Goal: Information Seeking & Learning: Learn about a topic

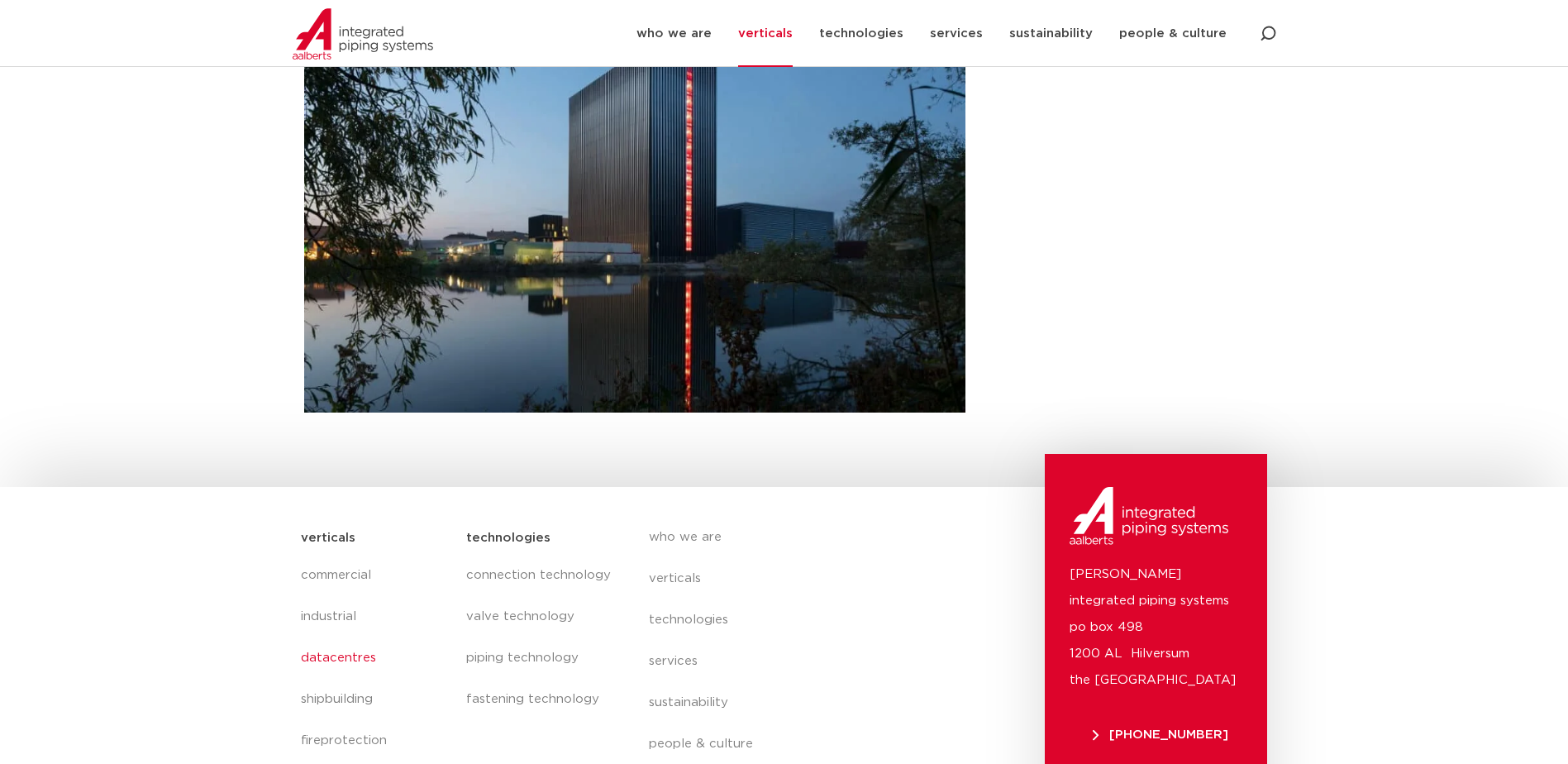
scroll to position [674, 0]
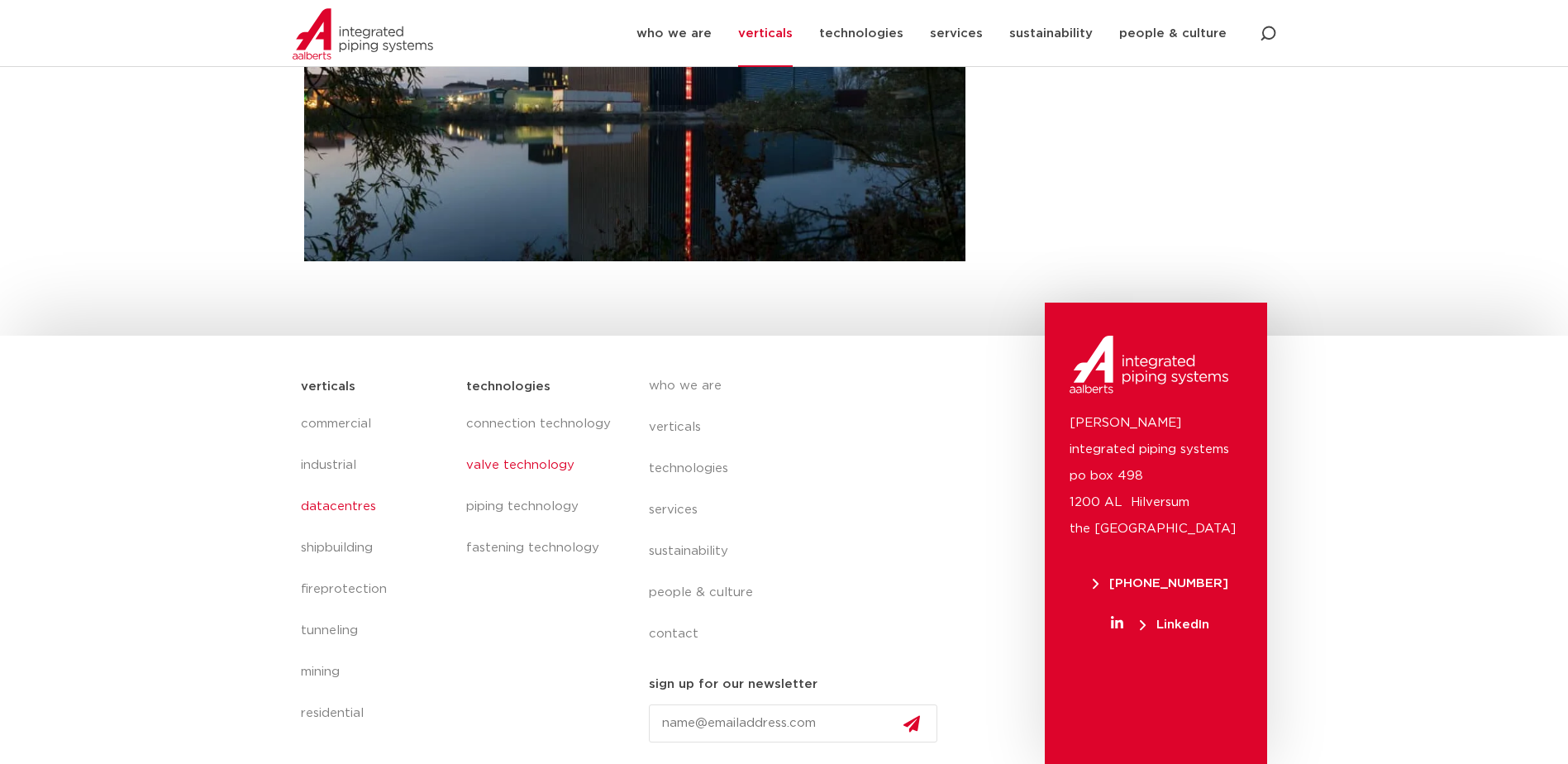
click at [537, 462] on link "valve technology" at bounding box center [540, 466] width 149 height 42
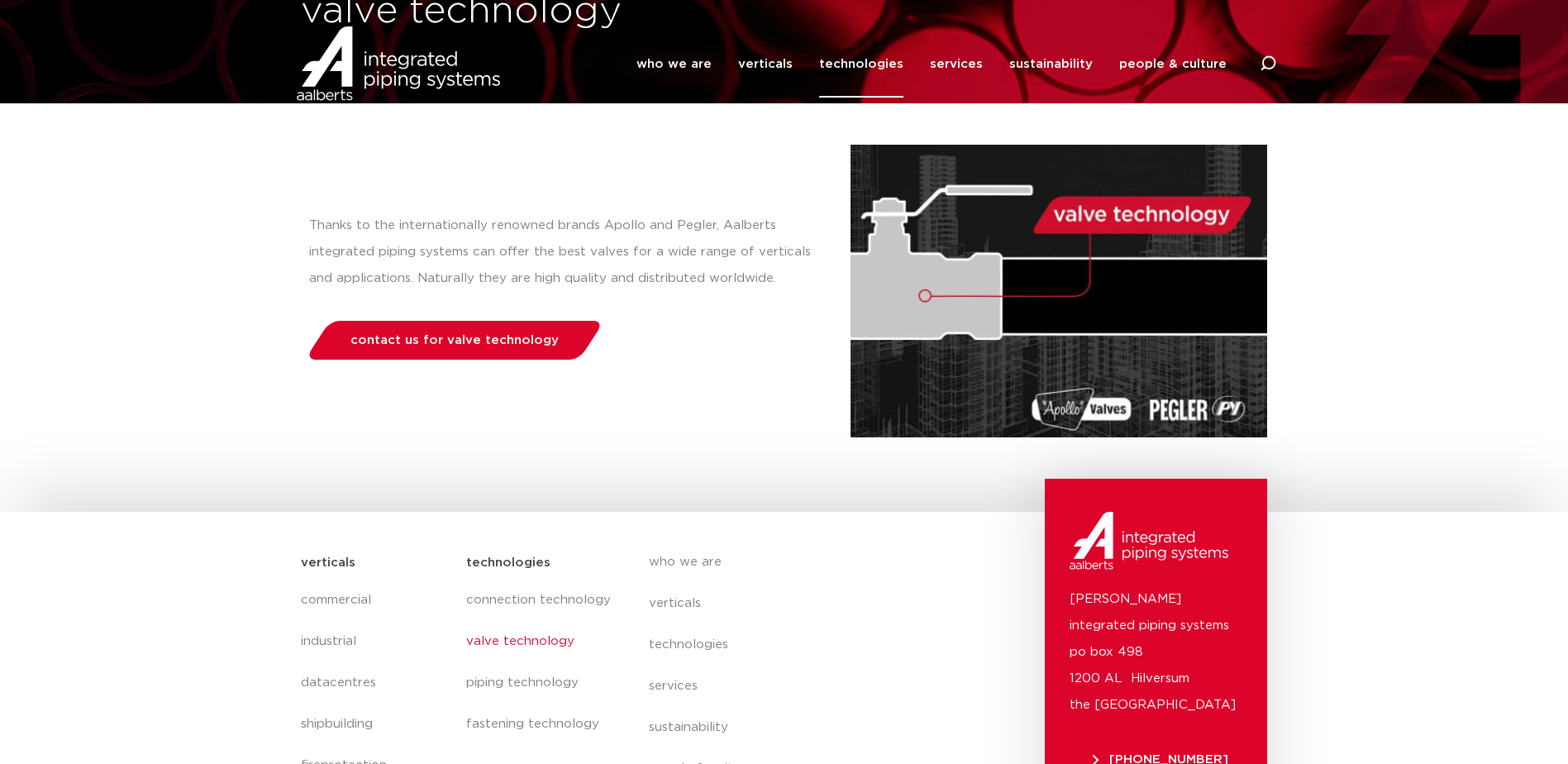
scroll to position [339, 0]
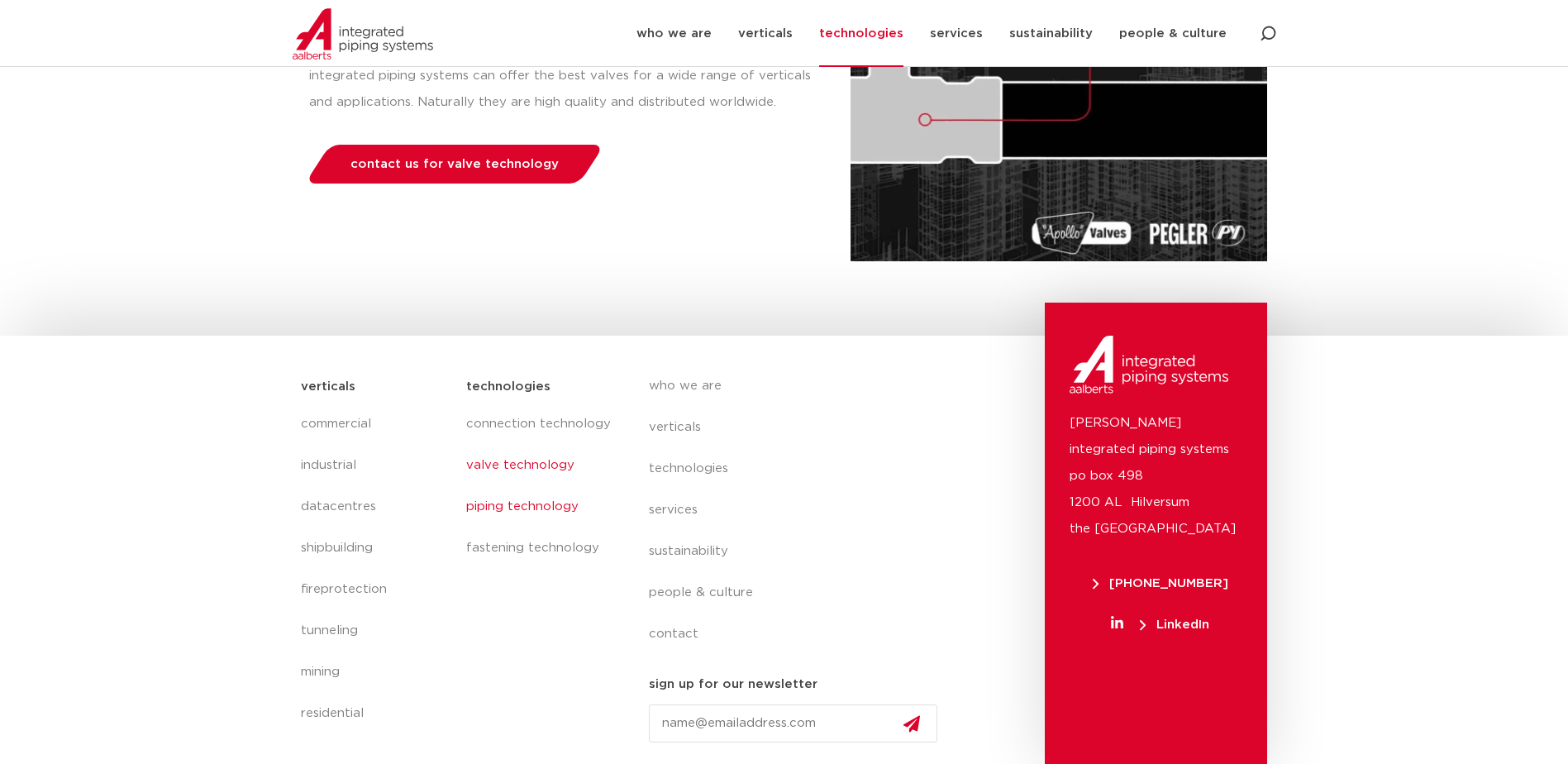
click at [543, 496] on link "piping technology" at bounding box center [540, 506] width 149 height 42
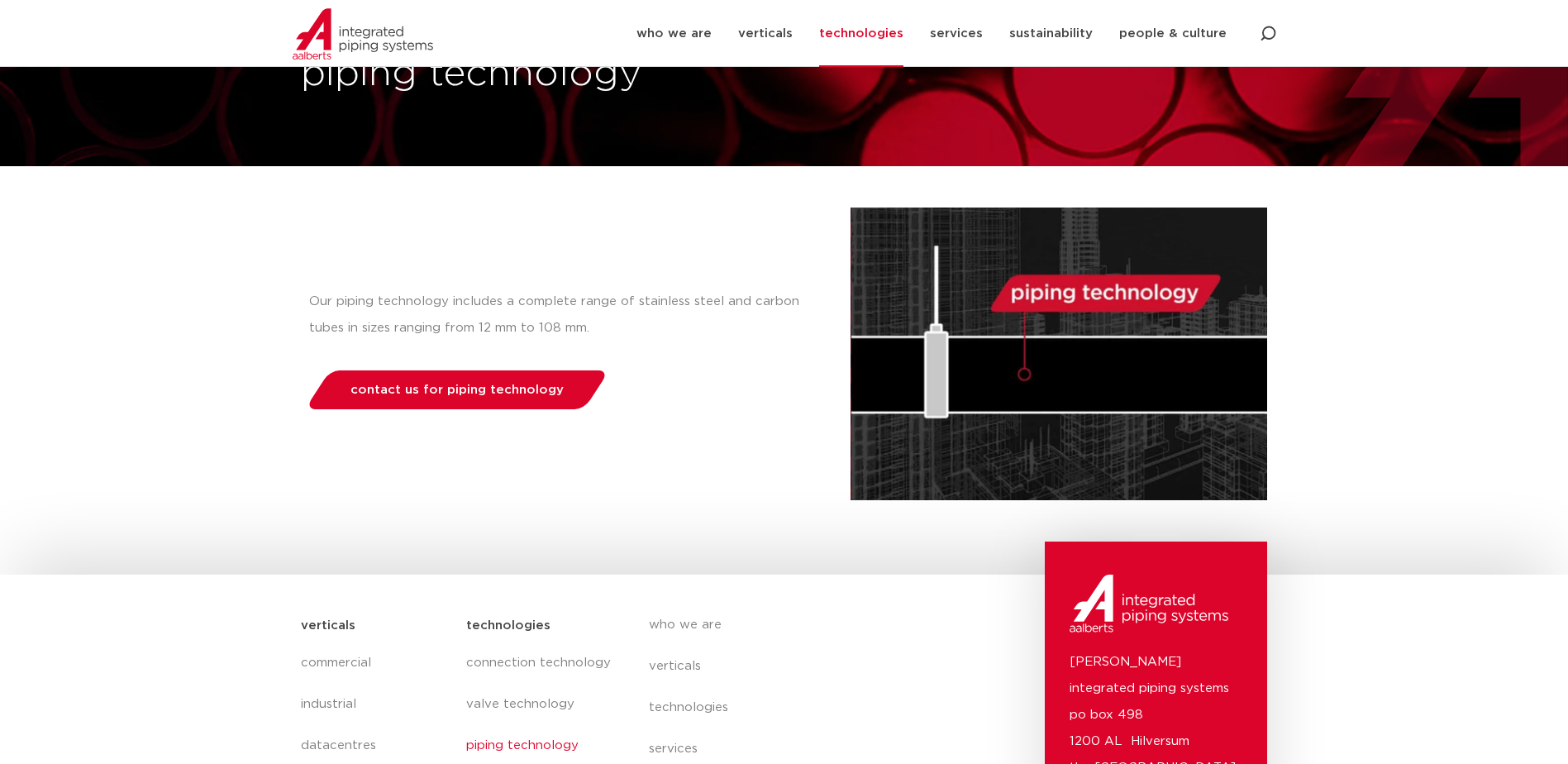
scroll to position [339, 0]
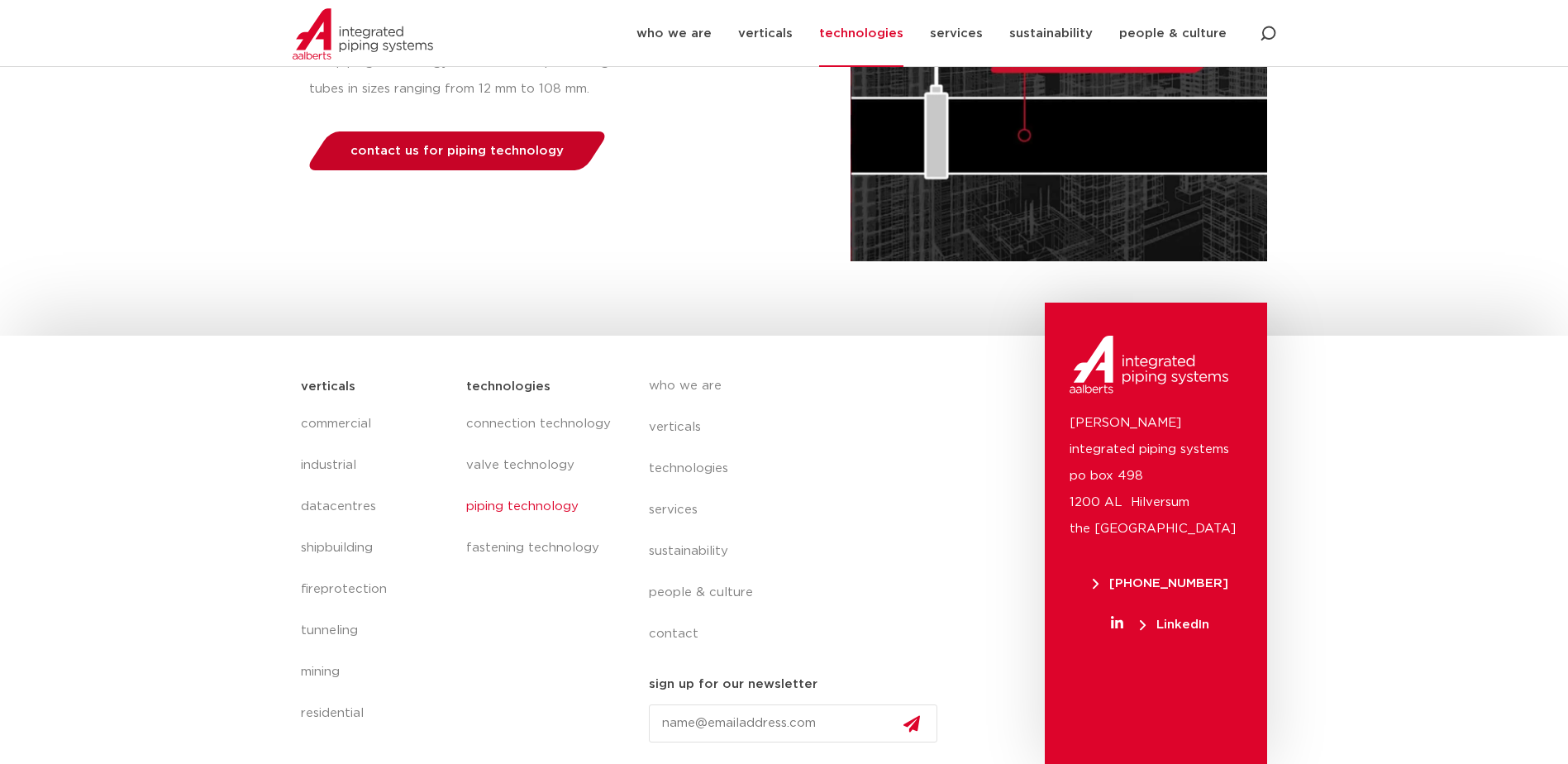
click at [491, 148] on span "contact us for piping technology" at bounding box center [457, 151] width 213 height 13
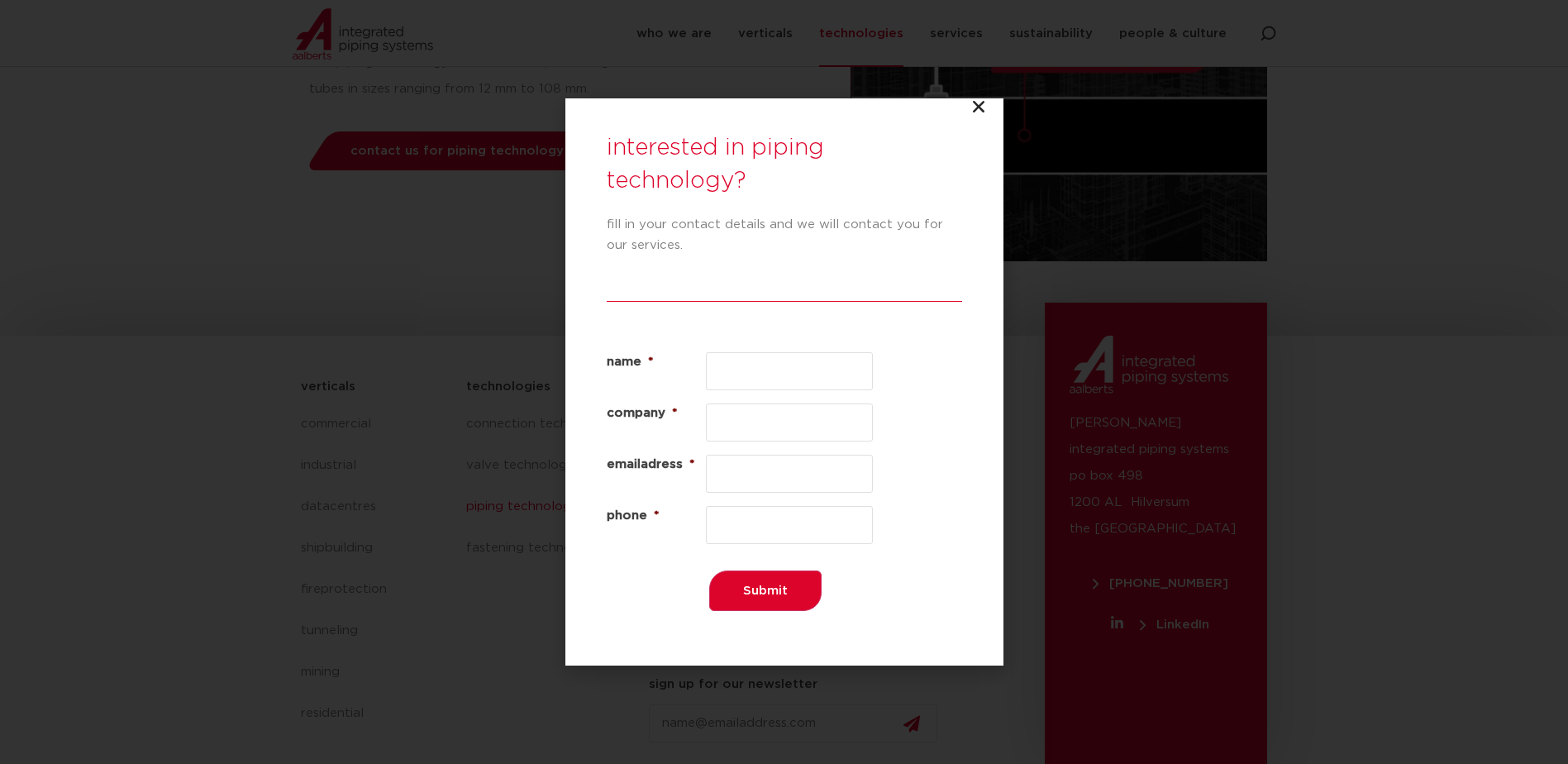
click at [982, 111] on icon "Close" at bounding box center [978, 106] width 16 height 16
click at [963, 113] on div "interested in piping technology? fill in your contact details and we will conta…" at bounding box center [785, 381] width 438 height 567
click at [986, 96] on div "interested in piping technology? fill in your contact details and we will conta…" at bounding box center [784, 382] width 1568 height 764
click at [978, 105] on icon "Close" at bounding box center [978, 106] width 16 height 16
click at [971, 119] on div "interested in piping technology? fill in your contact details and we will conta…" at bounding box center [785, 381] width 438 height 567
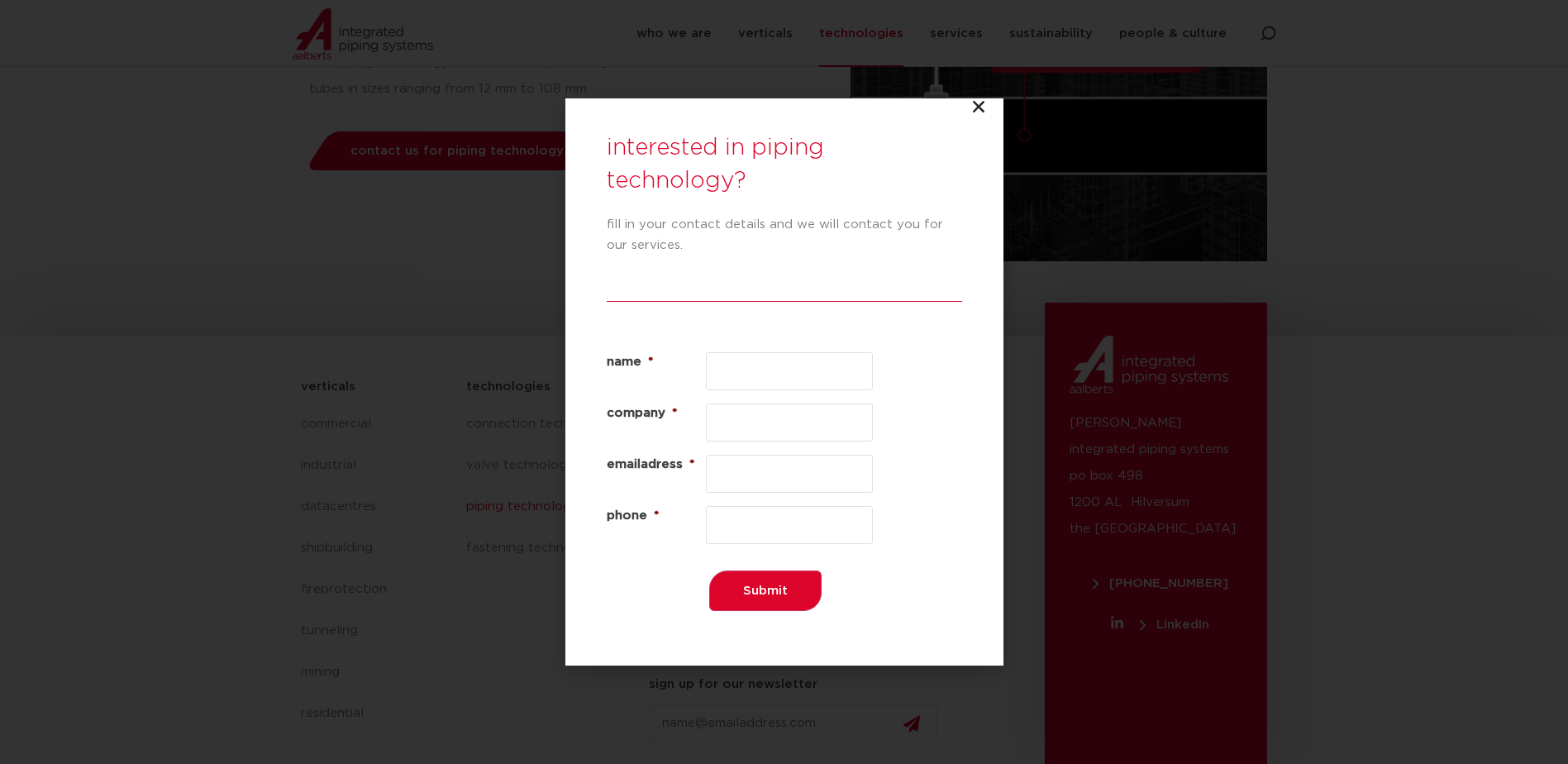
click at [983, 107] on icon "Close" at bounding box center [978, 106] width 16 height 16
click at [981, 107] on icon "Close" at bounding box center [978, 106] width 16 height 16
click at [981, 106] on icon "Close" at bounding box center [978, 106] width 16 height 16
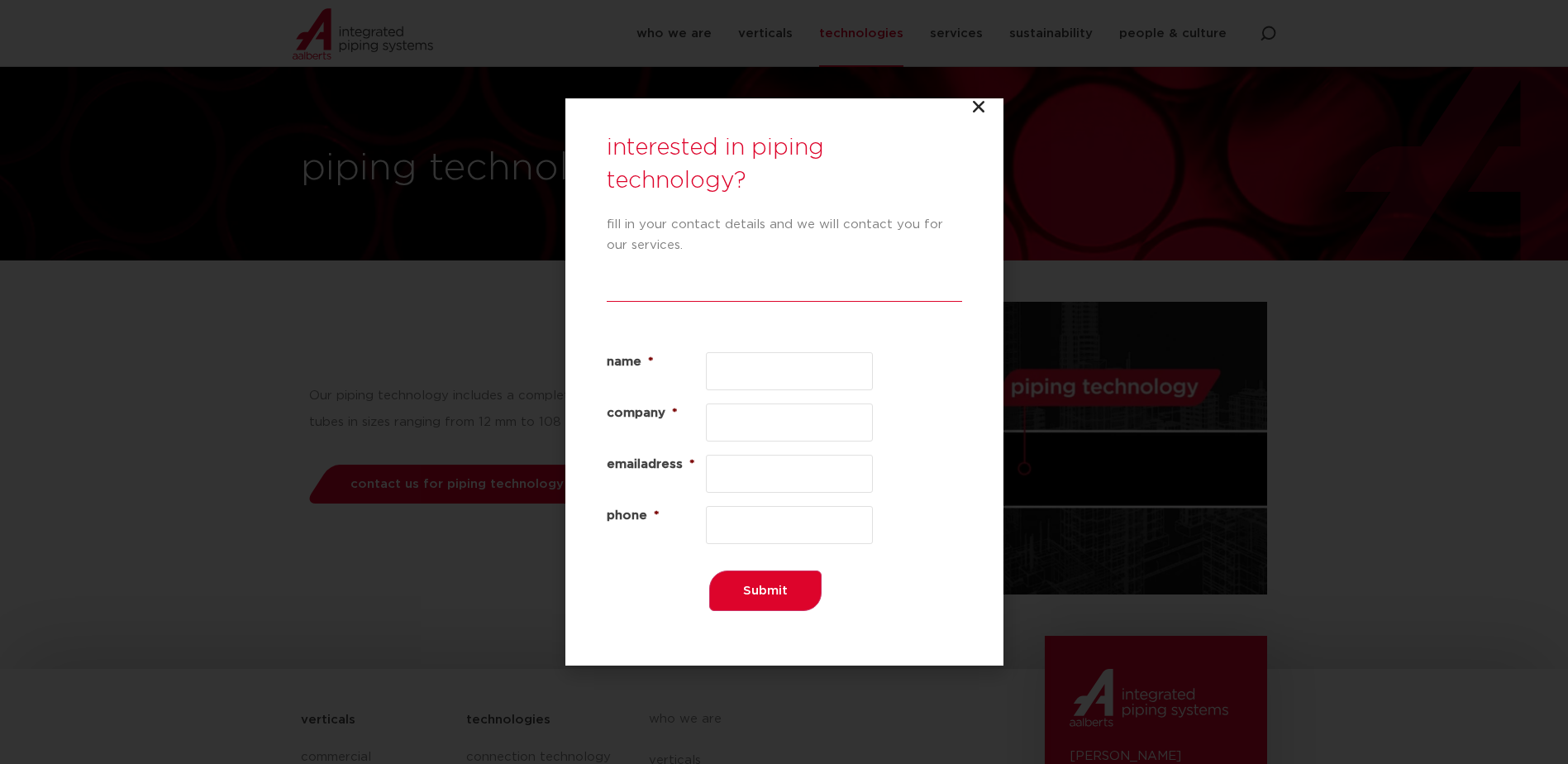
scroll to position [0, 0]
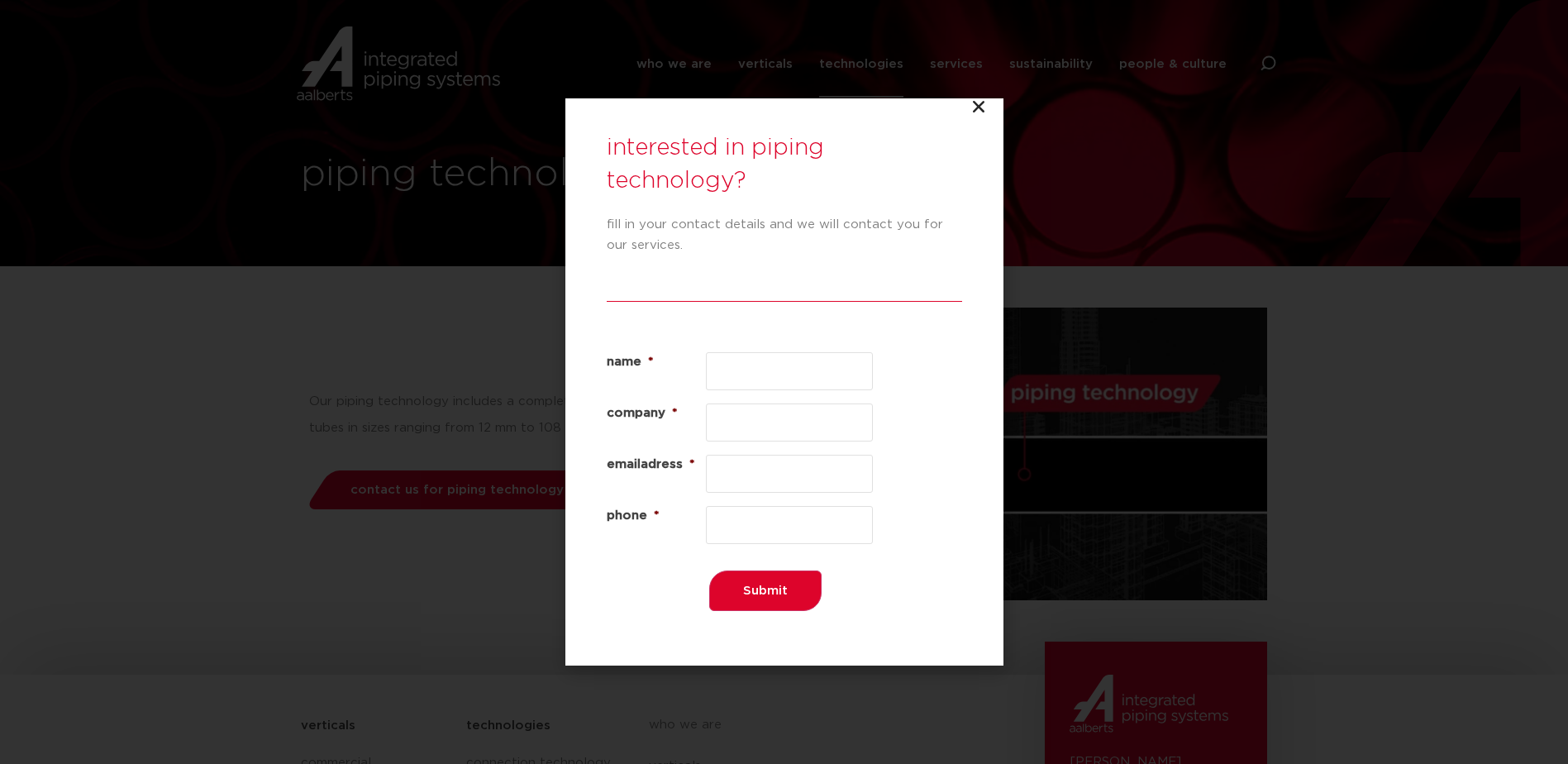
click at [993, 110] on div "interested in piping technology? fill in your contact details and we will conta…" at bounding box center [785, 381] width 438 height 567
click at [984, 109] on div "interested in piping technology? fill in your contact details and we will conta…" at bounding box center [785, 381] width 438 height 567
click at [981, 107] on icon "Close" at bounding box center [978, 106] width 16 height 16
click at [979, 107] on icon "Close" at bounding box center [978, 106] width 16 height 16
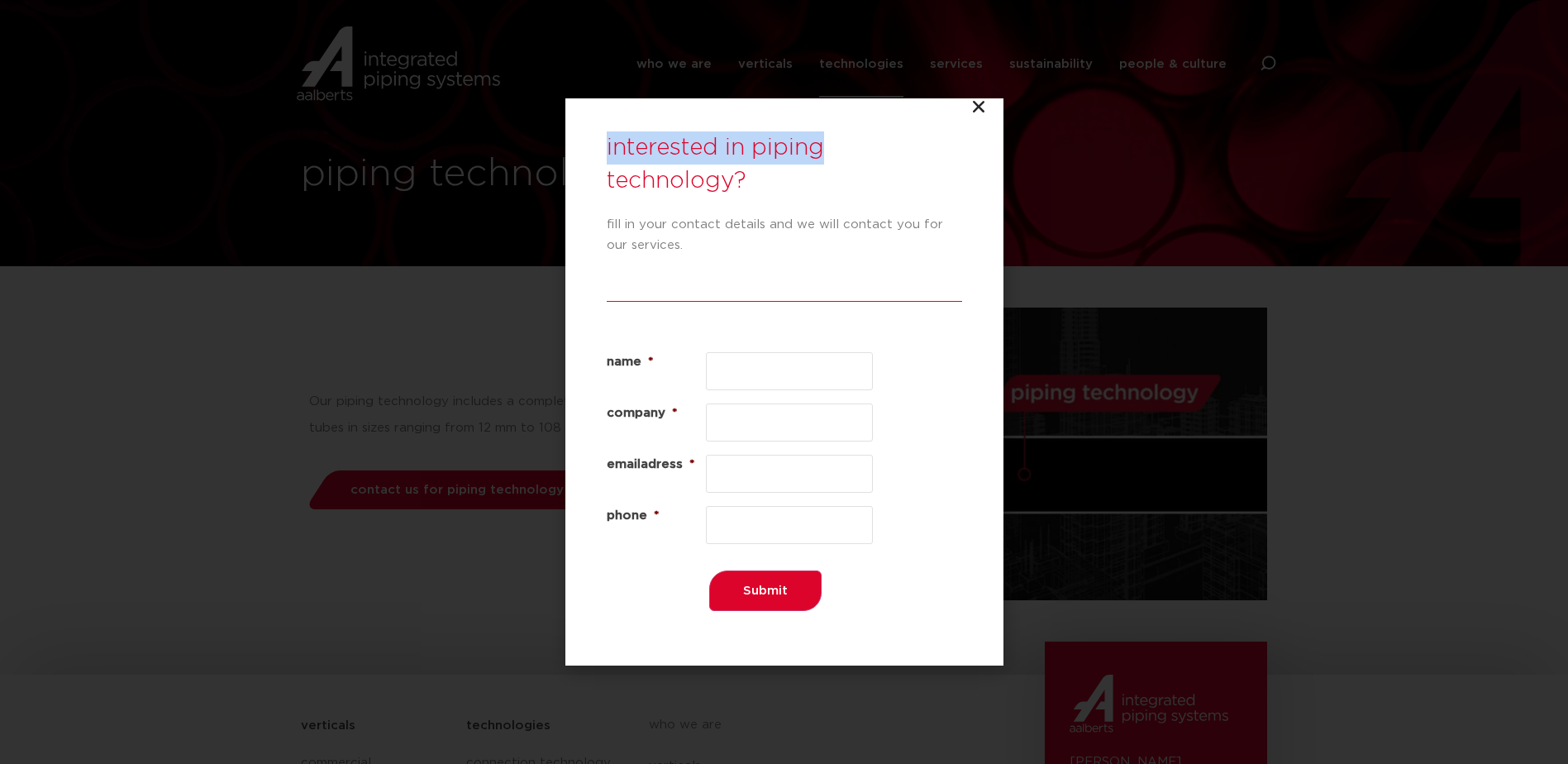
drag, startPoint x: 979, startPoint y: 107, endPoint x: 1000, endPoint y: 118, distance: 23.7
click at [980, 107] on icon "Close" at bounding box center [978, 106] width 16 height 16
click at [1217, 150] on div "interested in piping technology? fill in your contact details and we will conta…" at bounding box center [784, 382] width 1568 height 764
click at [888, 147] on h3 "interested in piping technology?" at bounding box center [784, 165] width 355 height 67
click at [608, 176] on h3 "interested in piping technology?" at bounding box center [784, 165] width 355 height 67
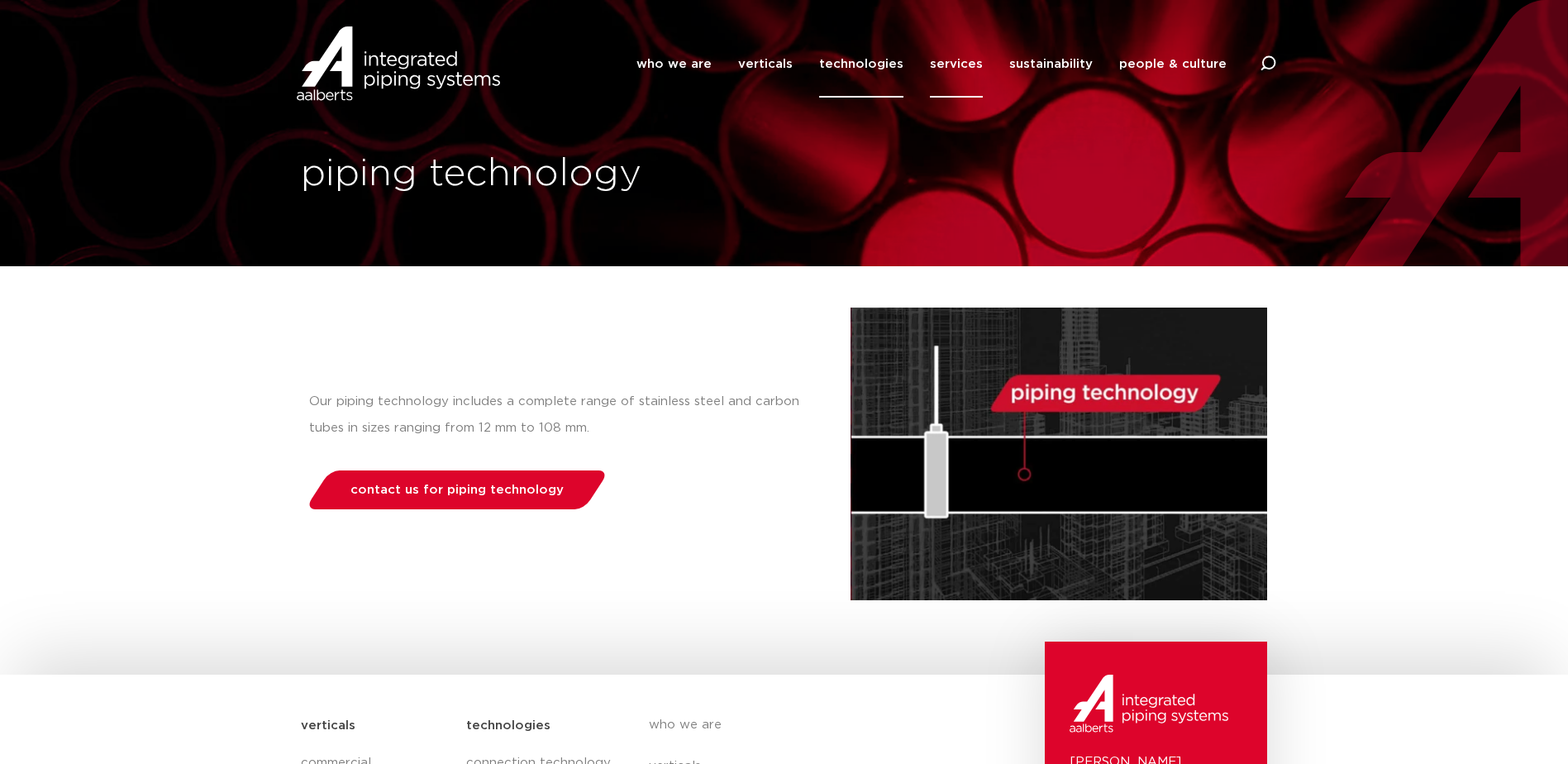
click at [956, 71] on link "services" at bounding box center [956, 64] width 53 height 67
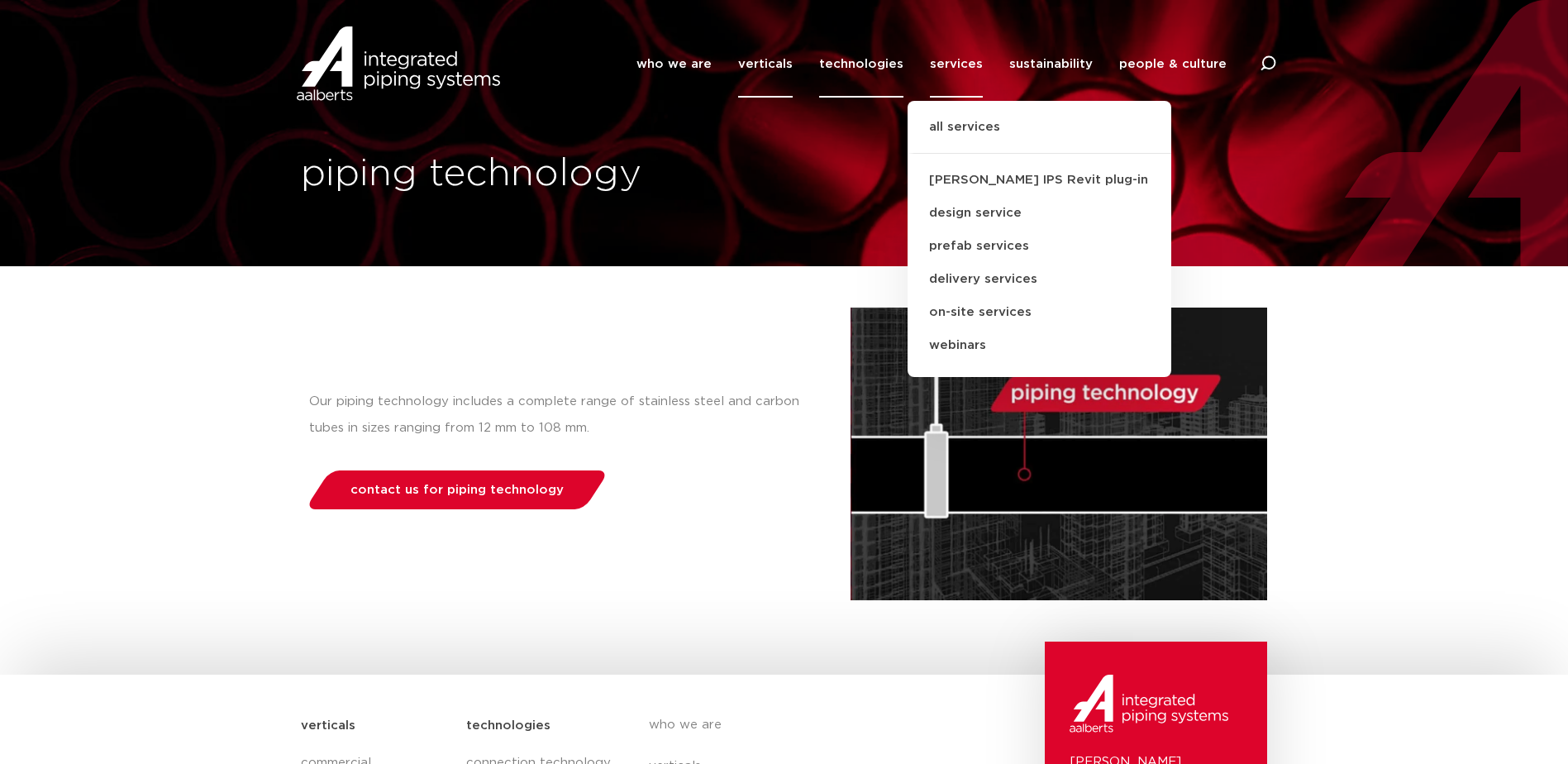
click at [789, 72] on link "verticals" at bounding box center [765, 64] width 55 height 67
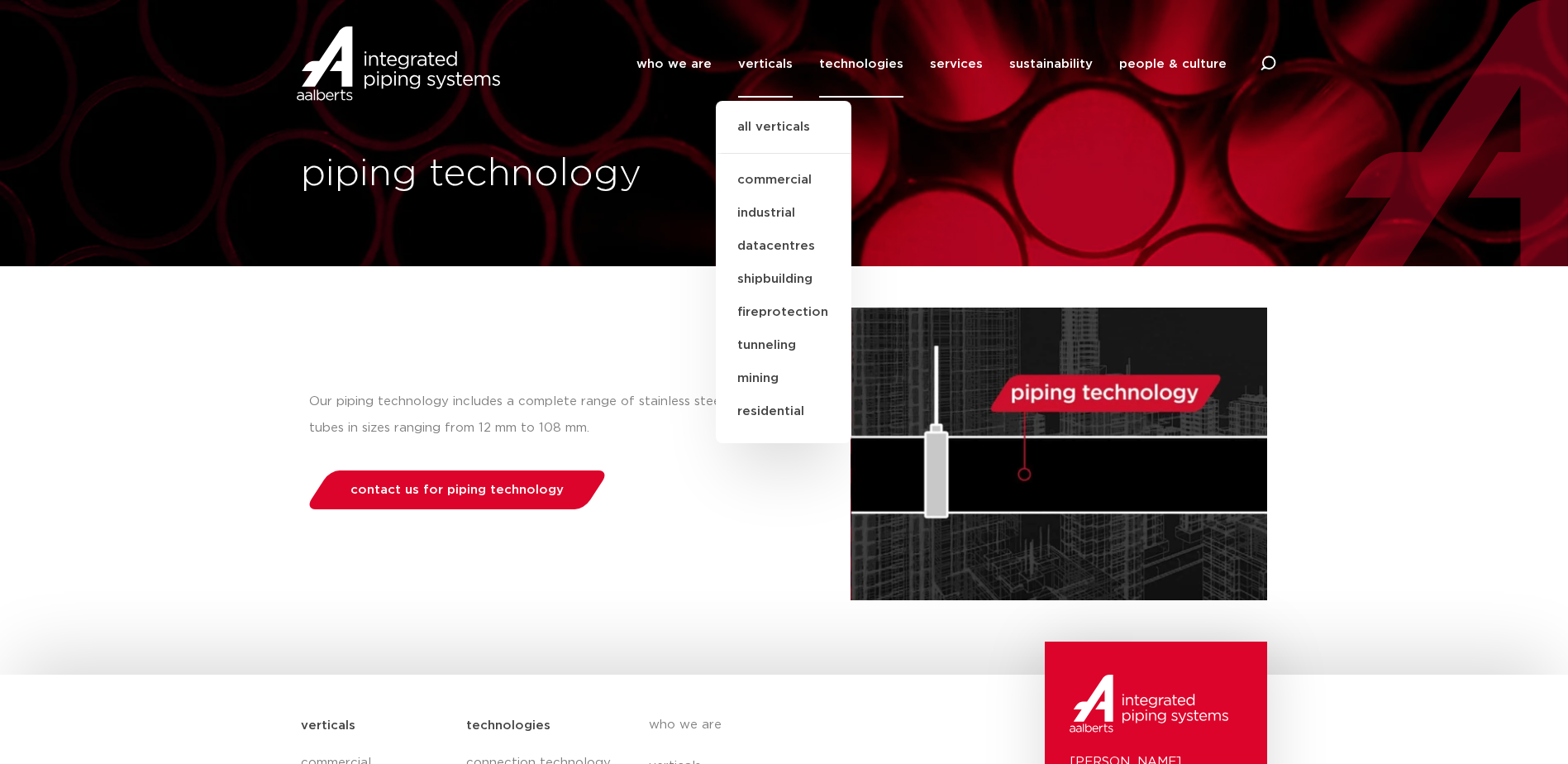
click at [628, 70] on div "who we are we are Aalberts integrated piping systems our mission our regions ou…" at bounding box center [894, 63] width 761 height 74
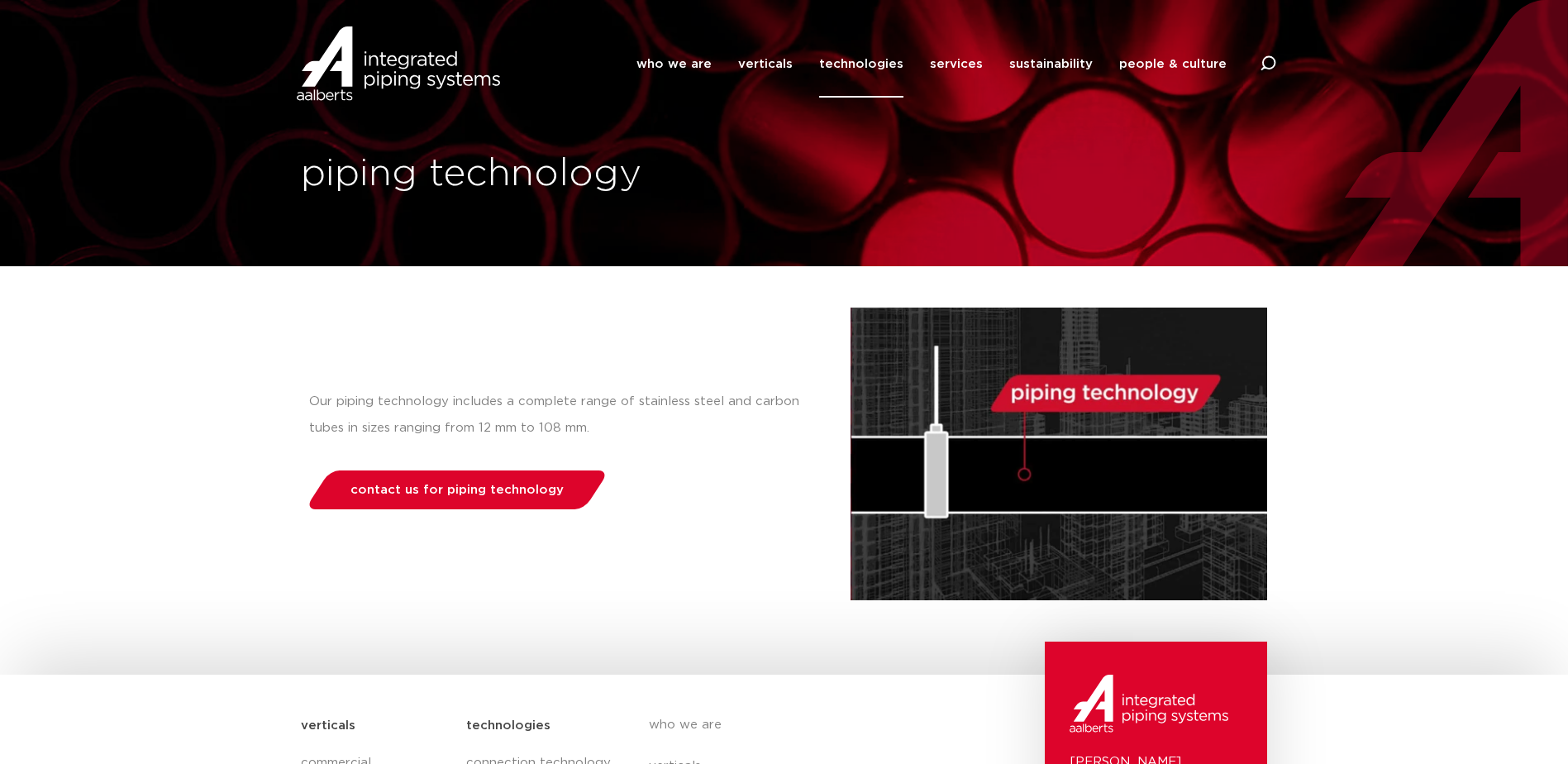
click at [653, 71] on div "who we are we are Aalberts integrated piping systems our mission our regions ou…" at bounding box center [894, 63] width 761 height 74
click at [664, 69] on link "who we are" at bounding box center [674, 64] width 75 height 67
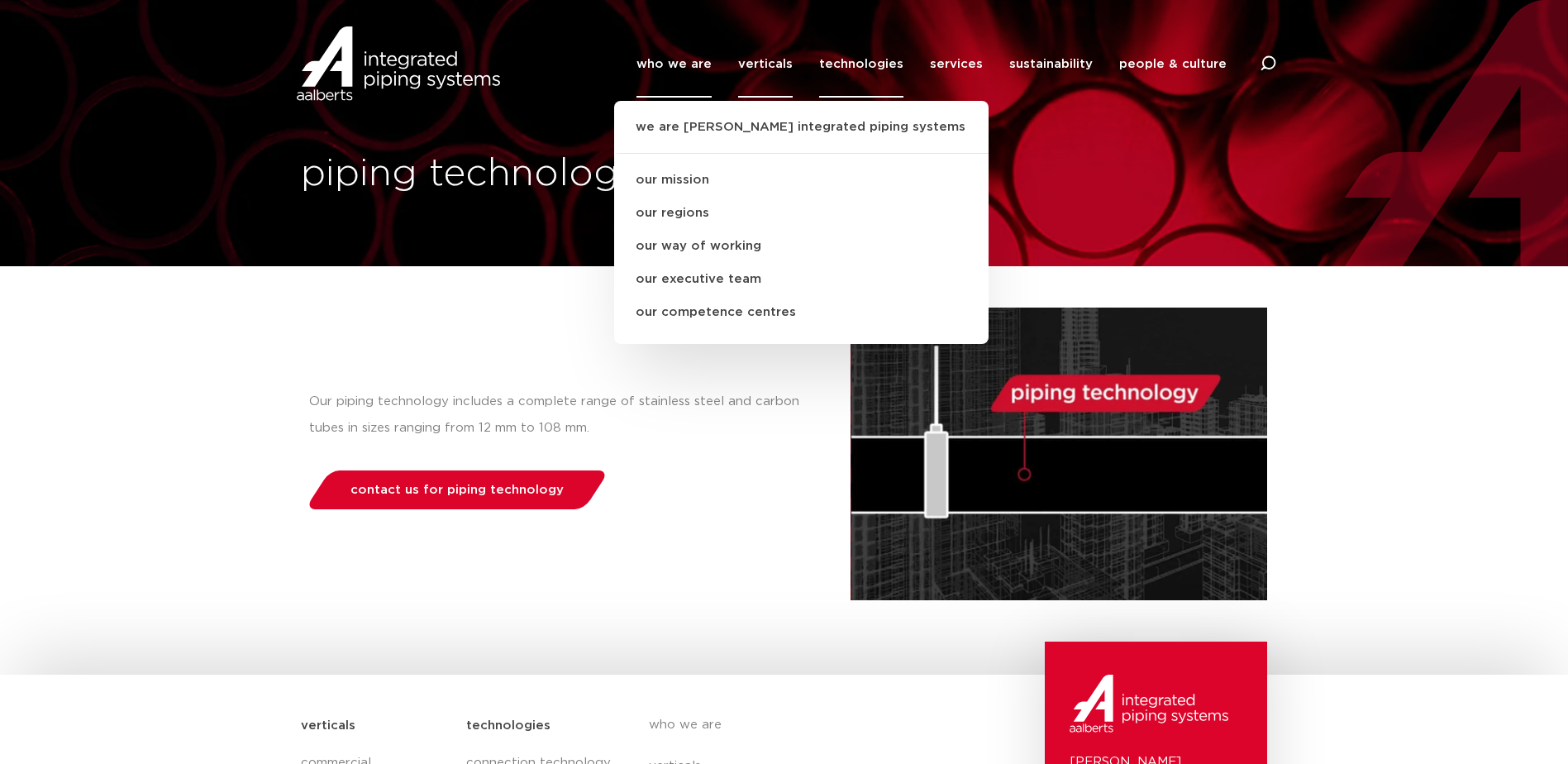
click at [779, 61] on link "verticals" at bounding box center [765, 64] width 55 height 67
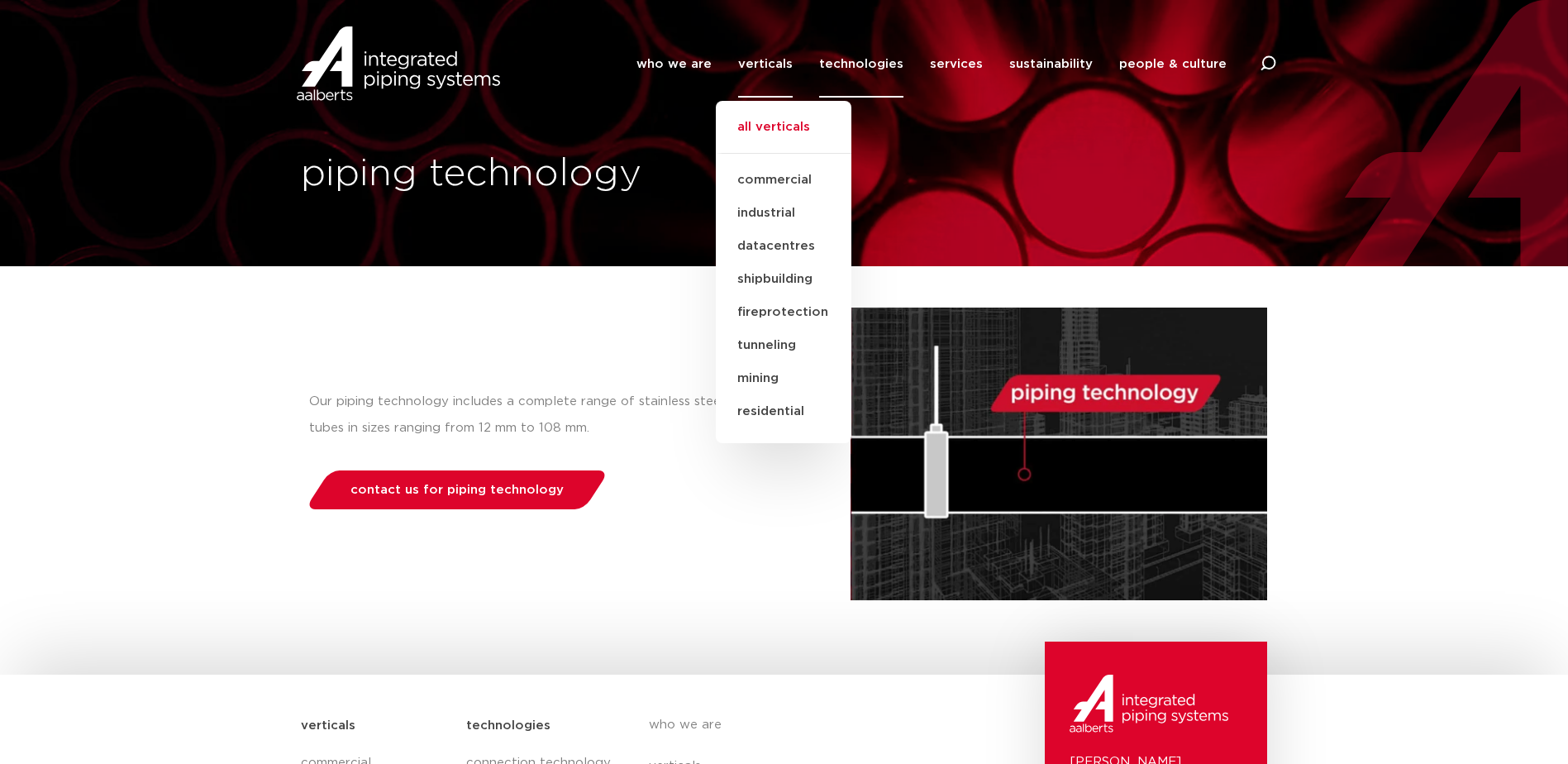
click at [781, 128] on link "all verticals" at bounding box center [783, 136] width 135 height 37
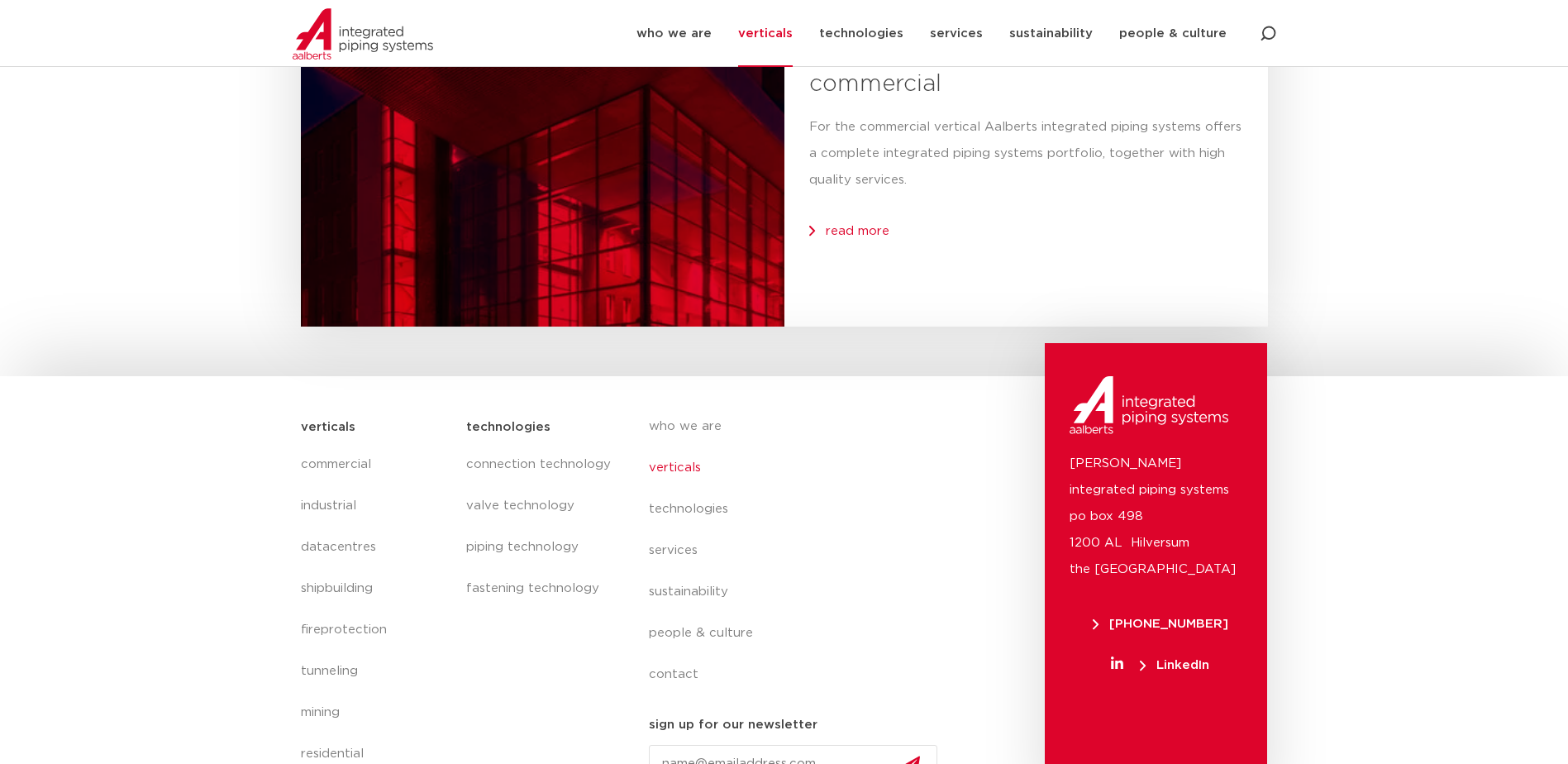
scroll to position [3879, 0]
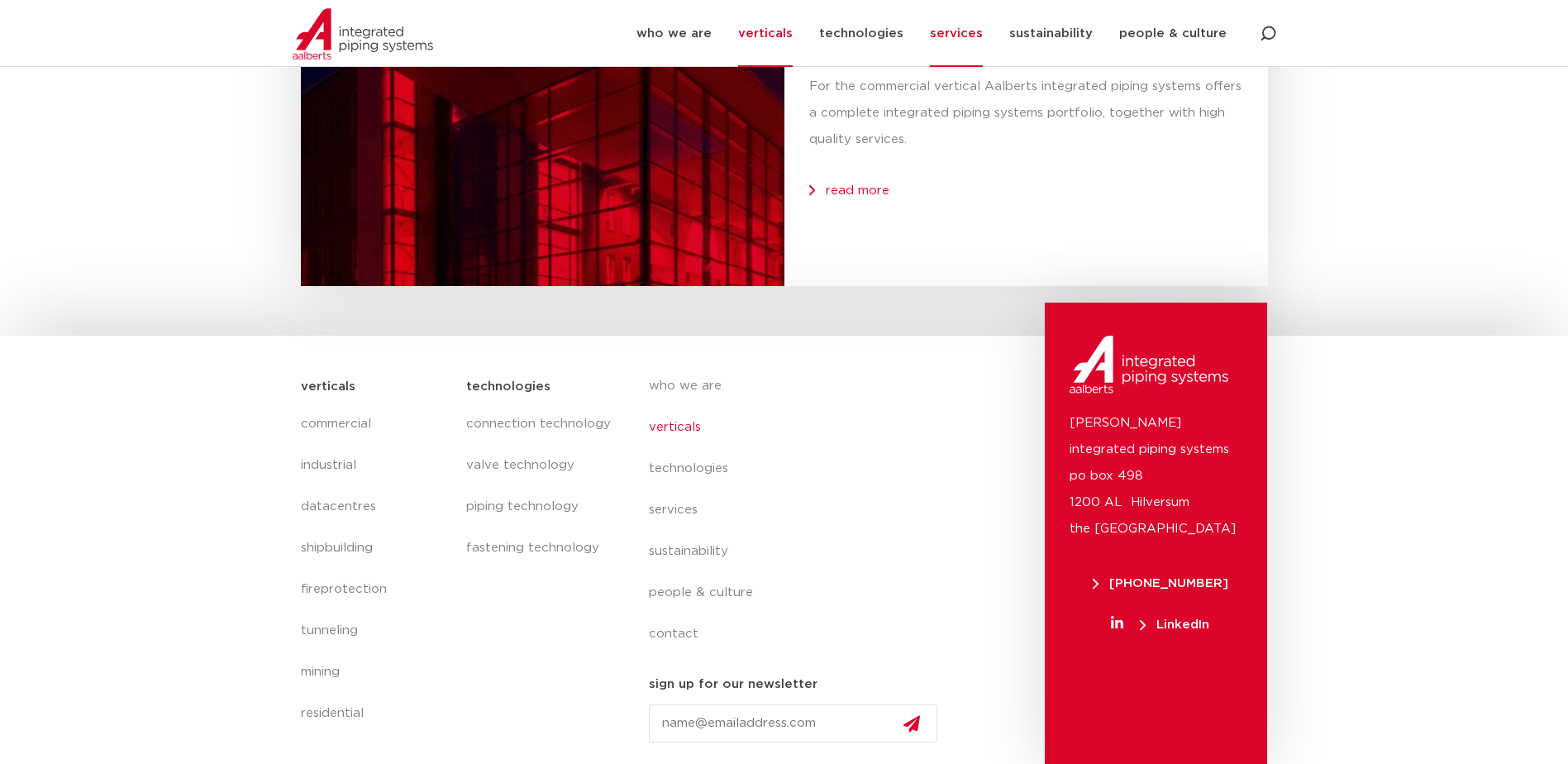
click at [980, 34] on link "services" at bounding box center [956, 33] width 53 height 67
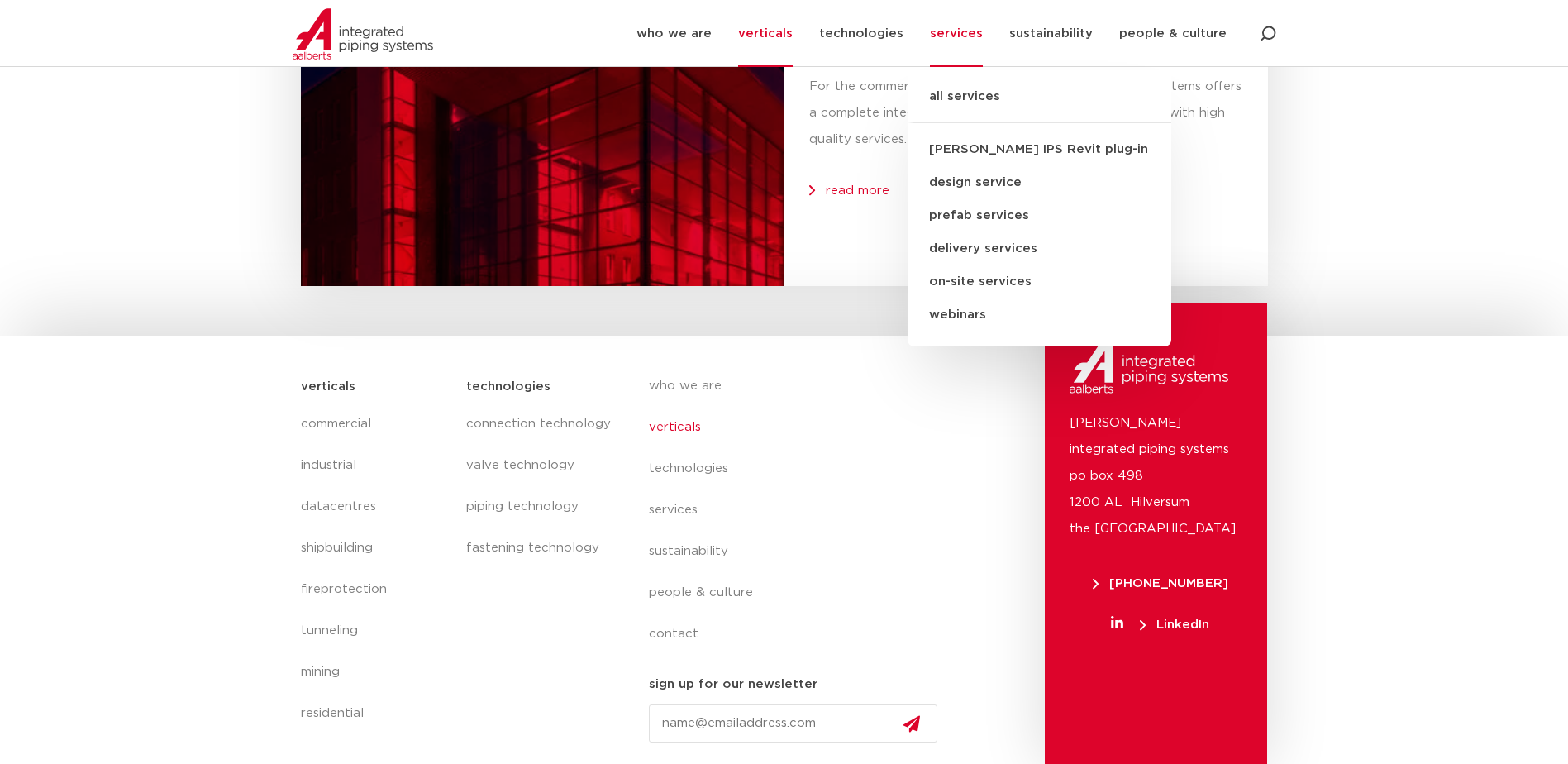
click at [1007, 214] on link "prefab services" at bounding box center [1039, 216] width 263 height 33
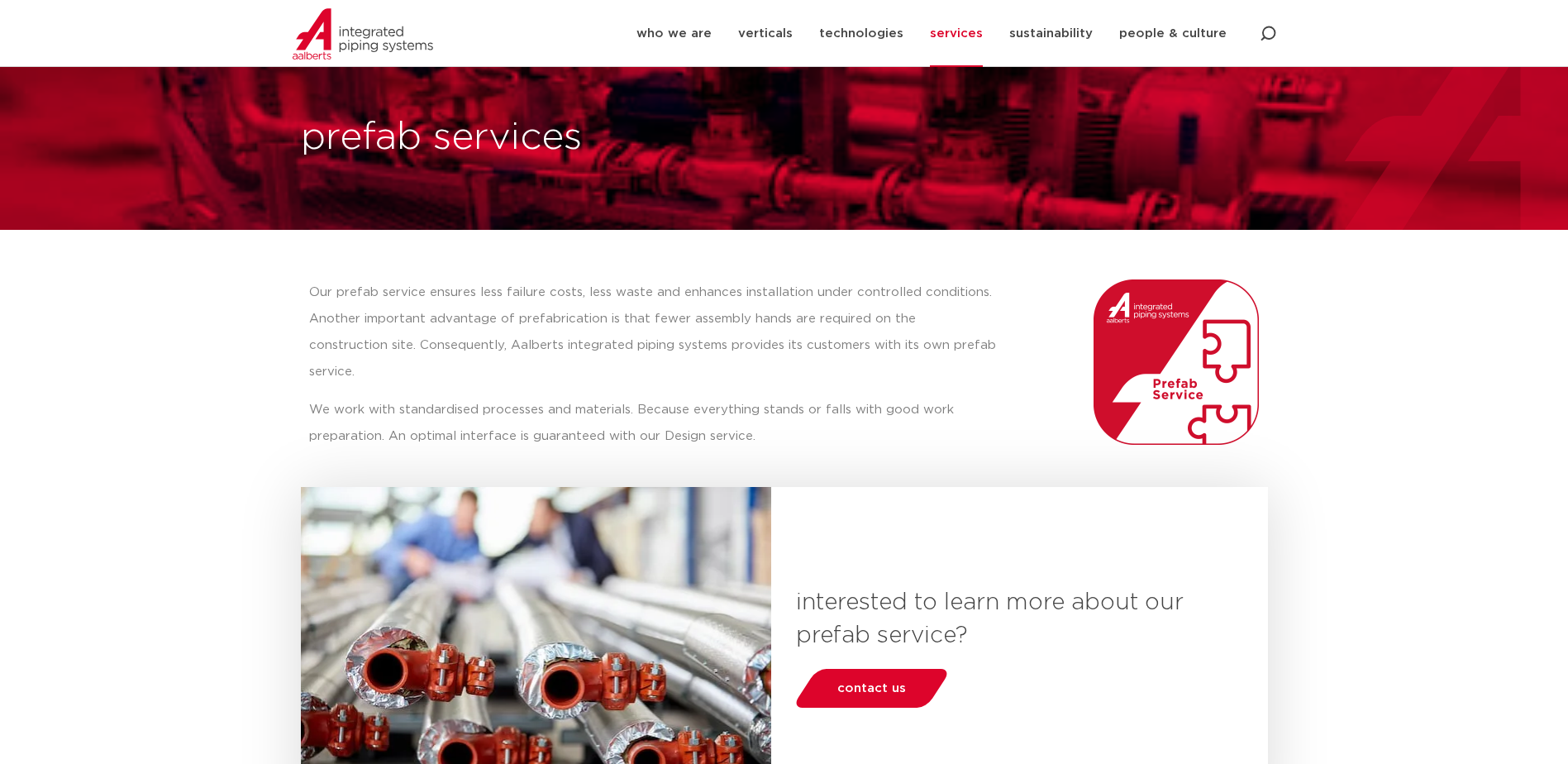
scroll to position [5, 0]
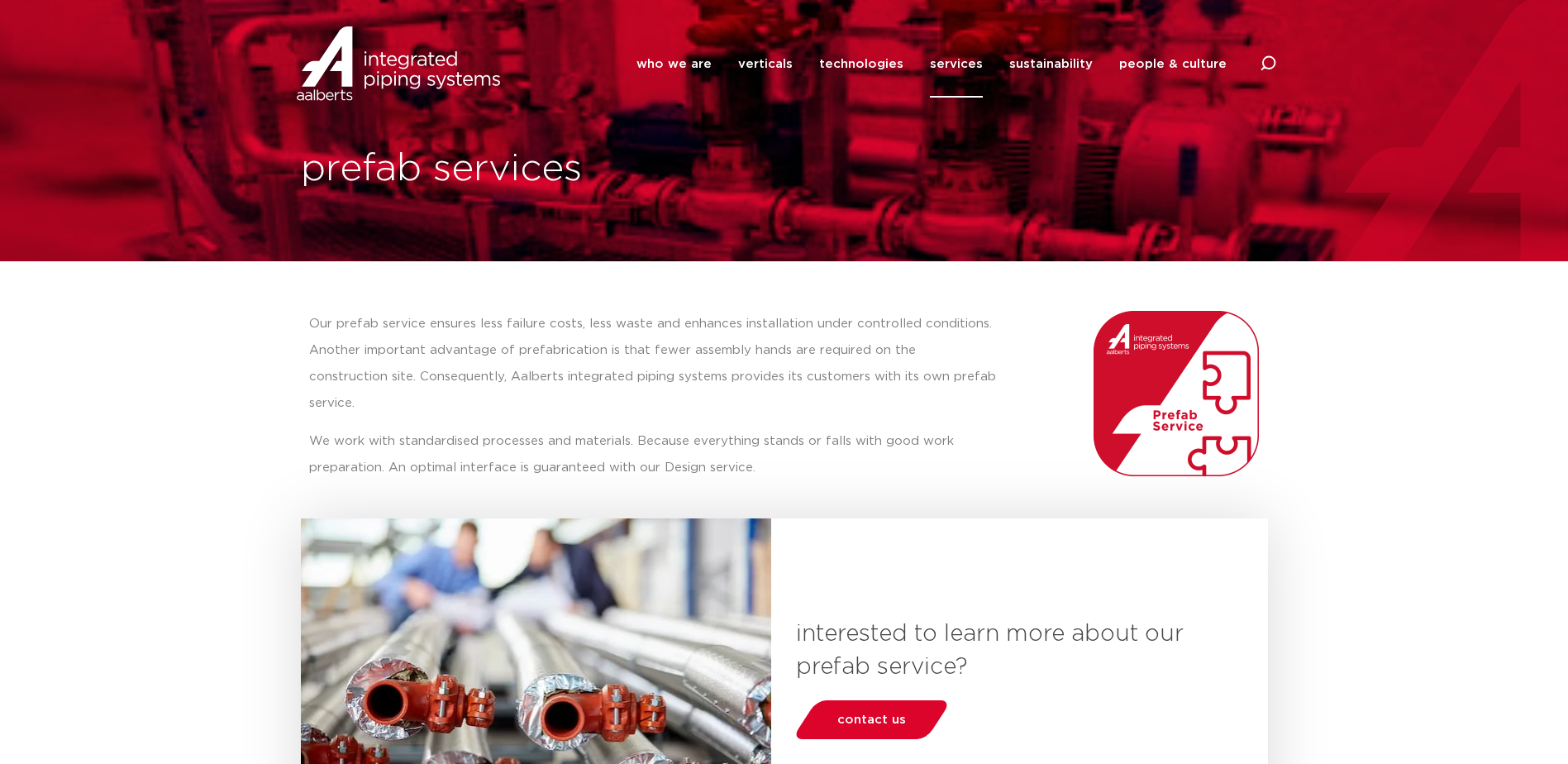
click at [969, 60] on link "services" at bounding box center [956, 64] width 53 height 67
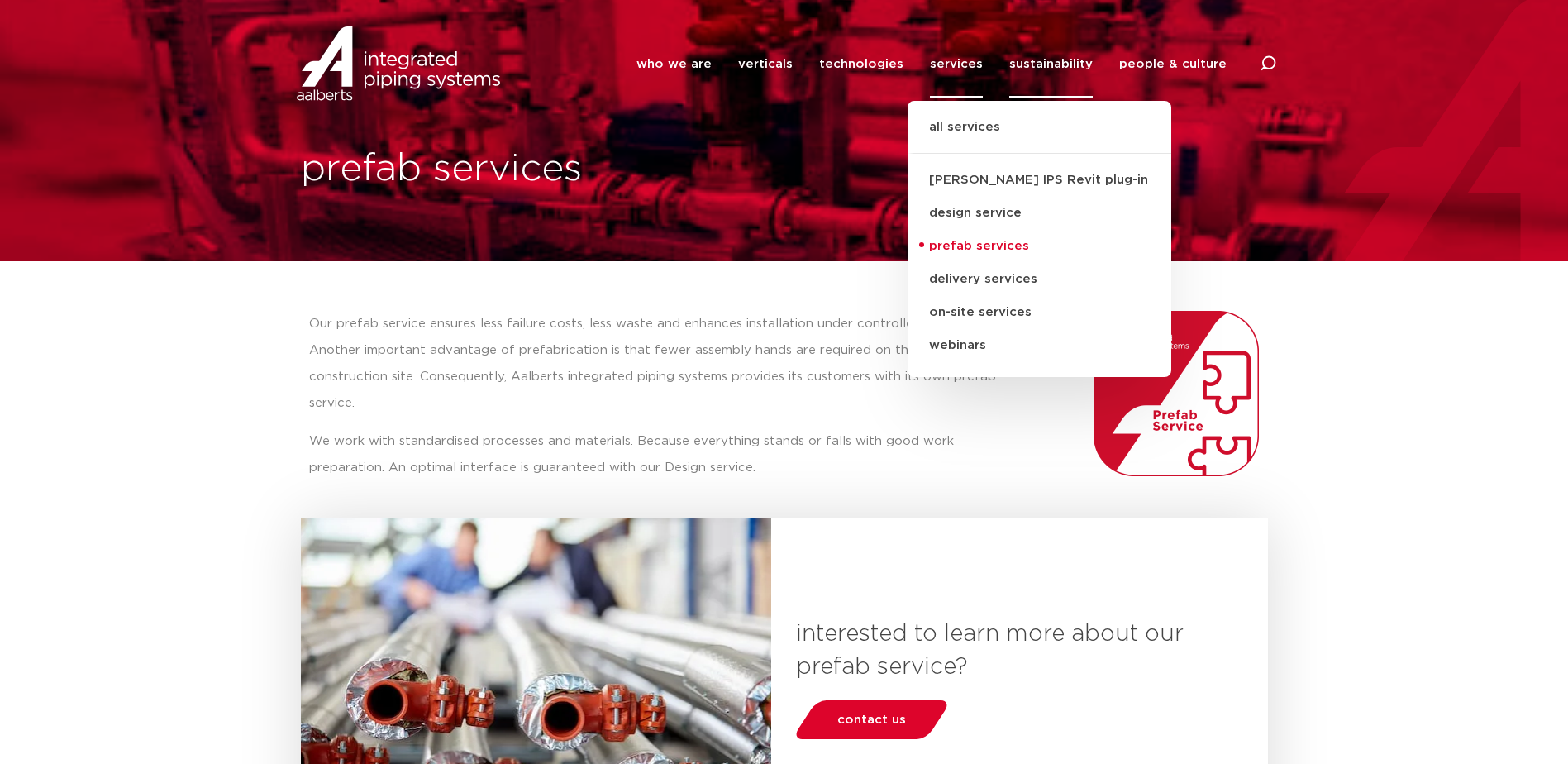
click at [1035, 47] on link "sustainability" at bounding box center [1051, 64] width 84 height 67
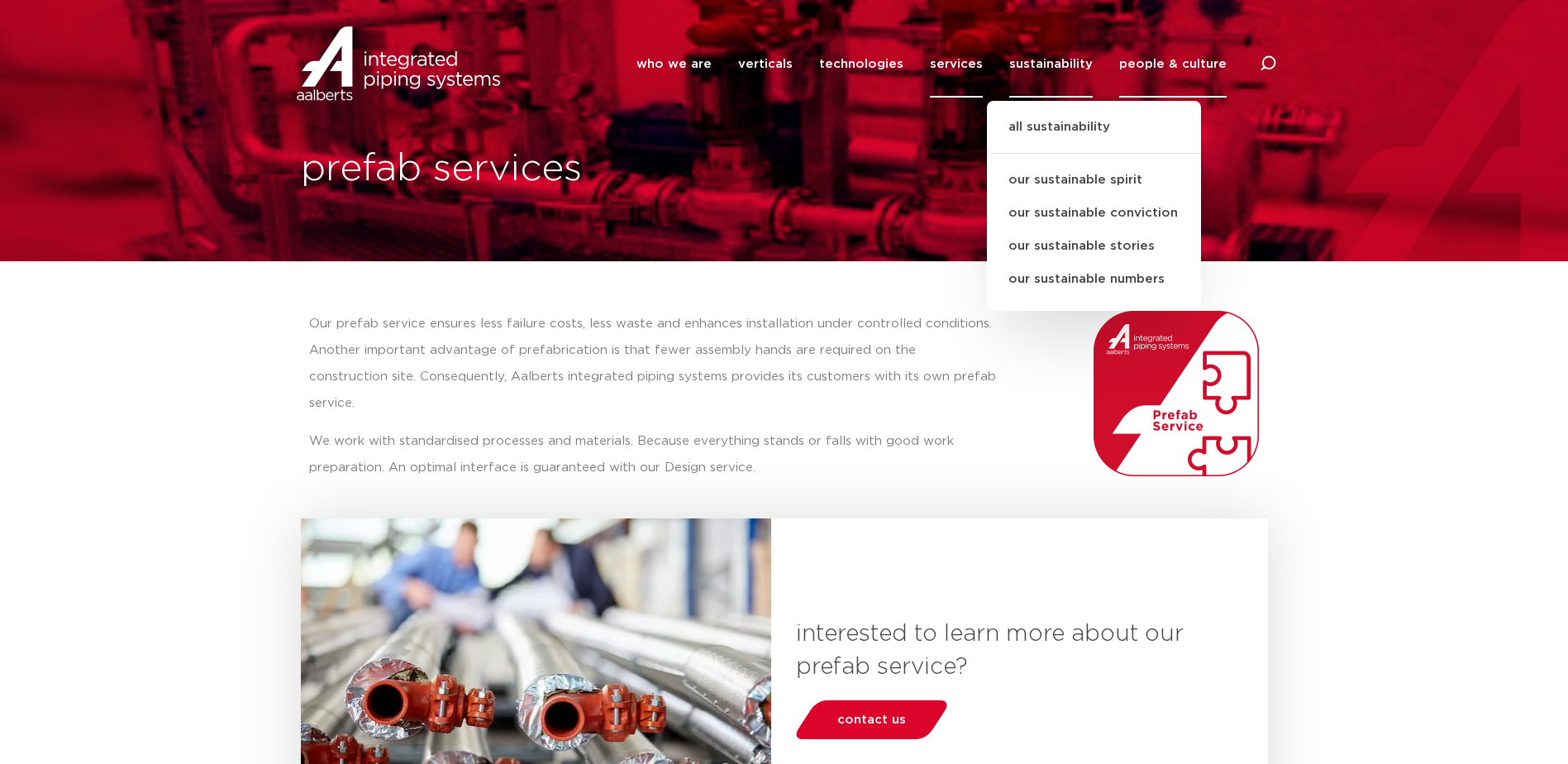
click at [1134, 56] on link "people & culture" at bounding box center [1173, 64] width 107 height 67
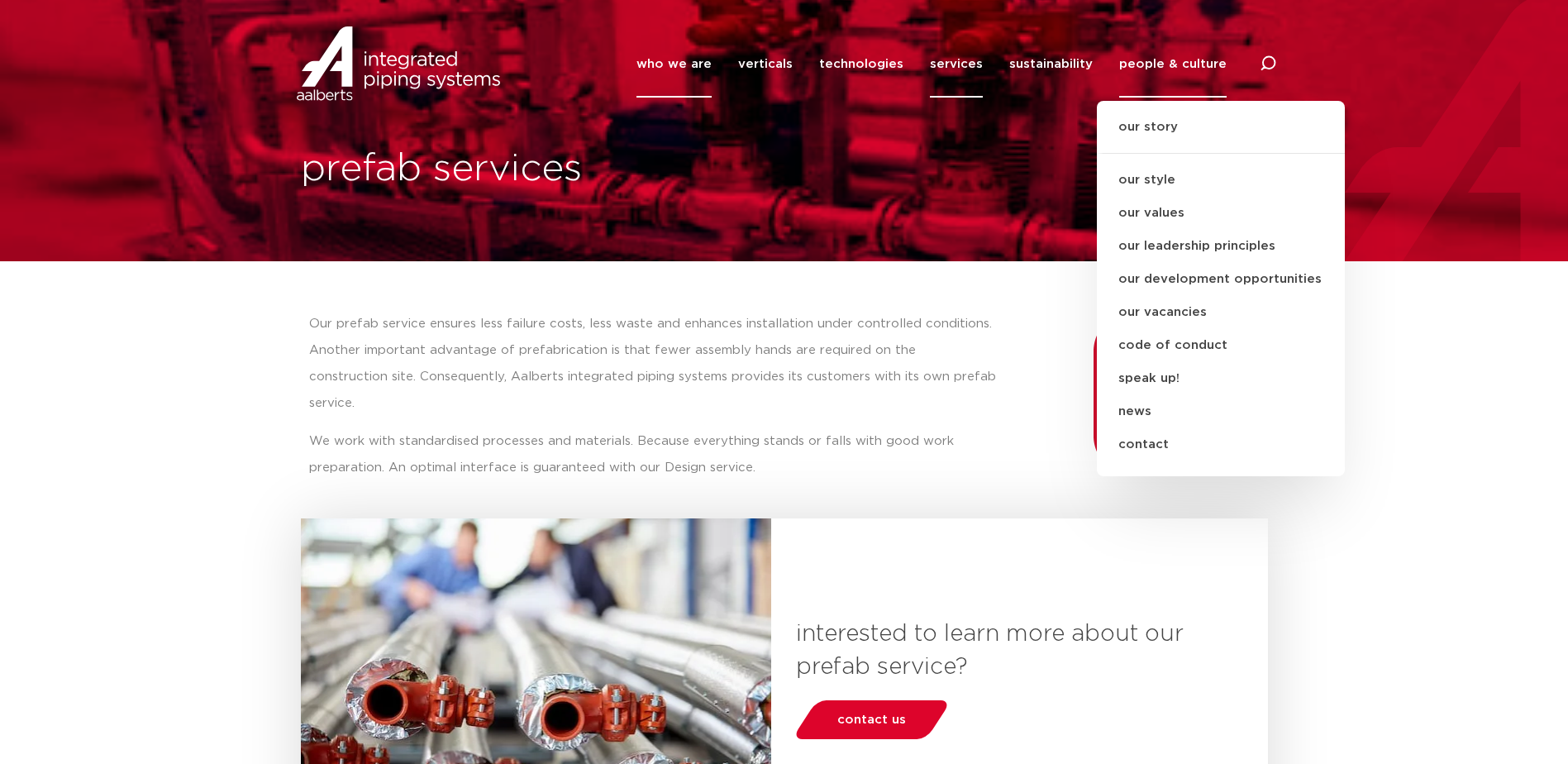
click at [695, 59] on link "who we are" at bounding box center [674, 64] width 75 height 67
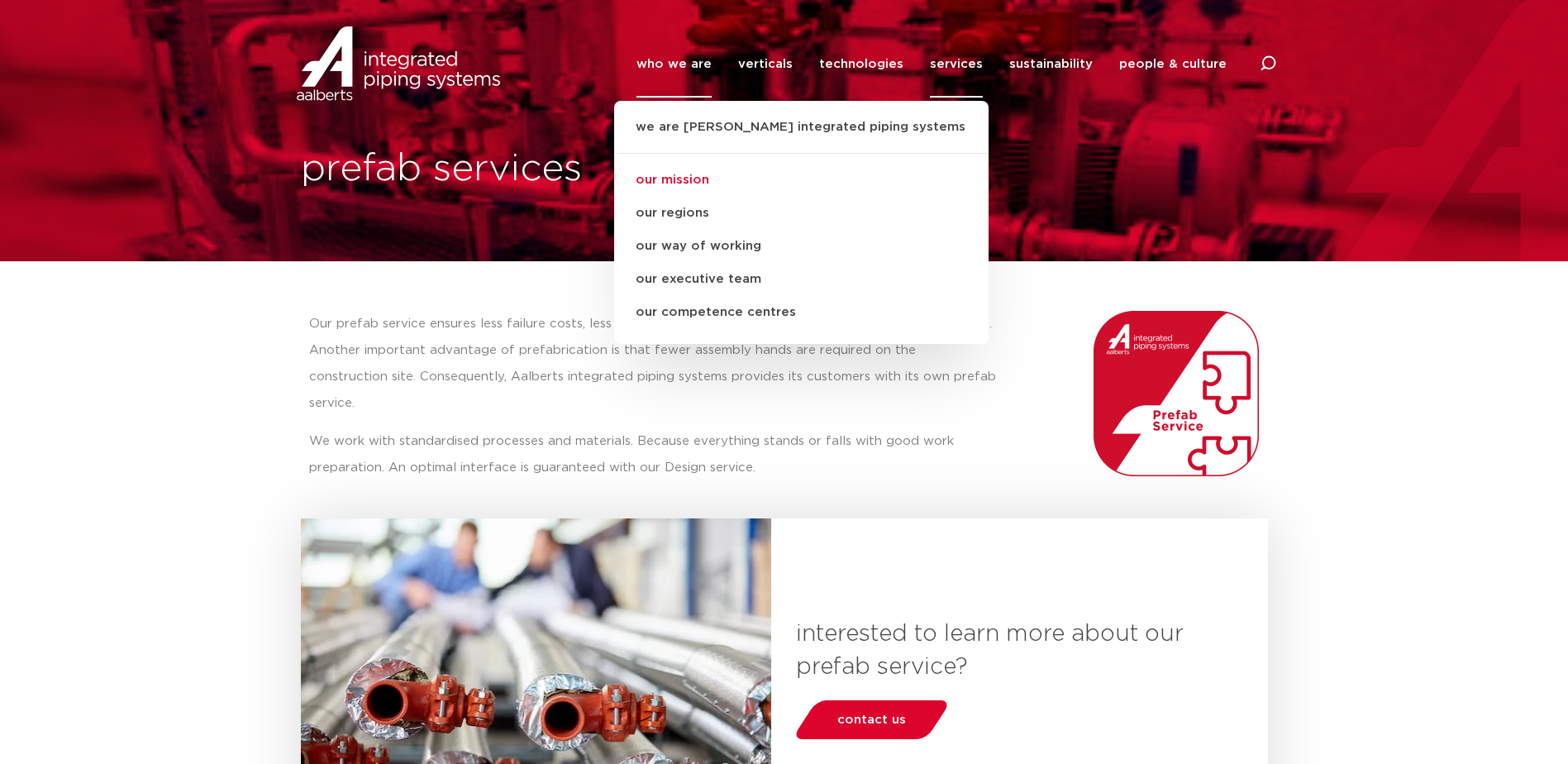
click at [704, 188] on link "our mission" at bounding box center [801, 180] width 374 height 33
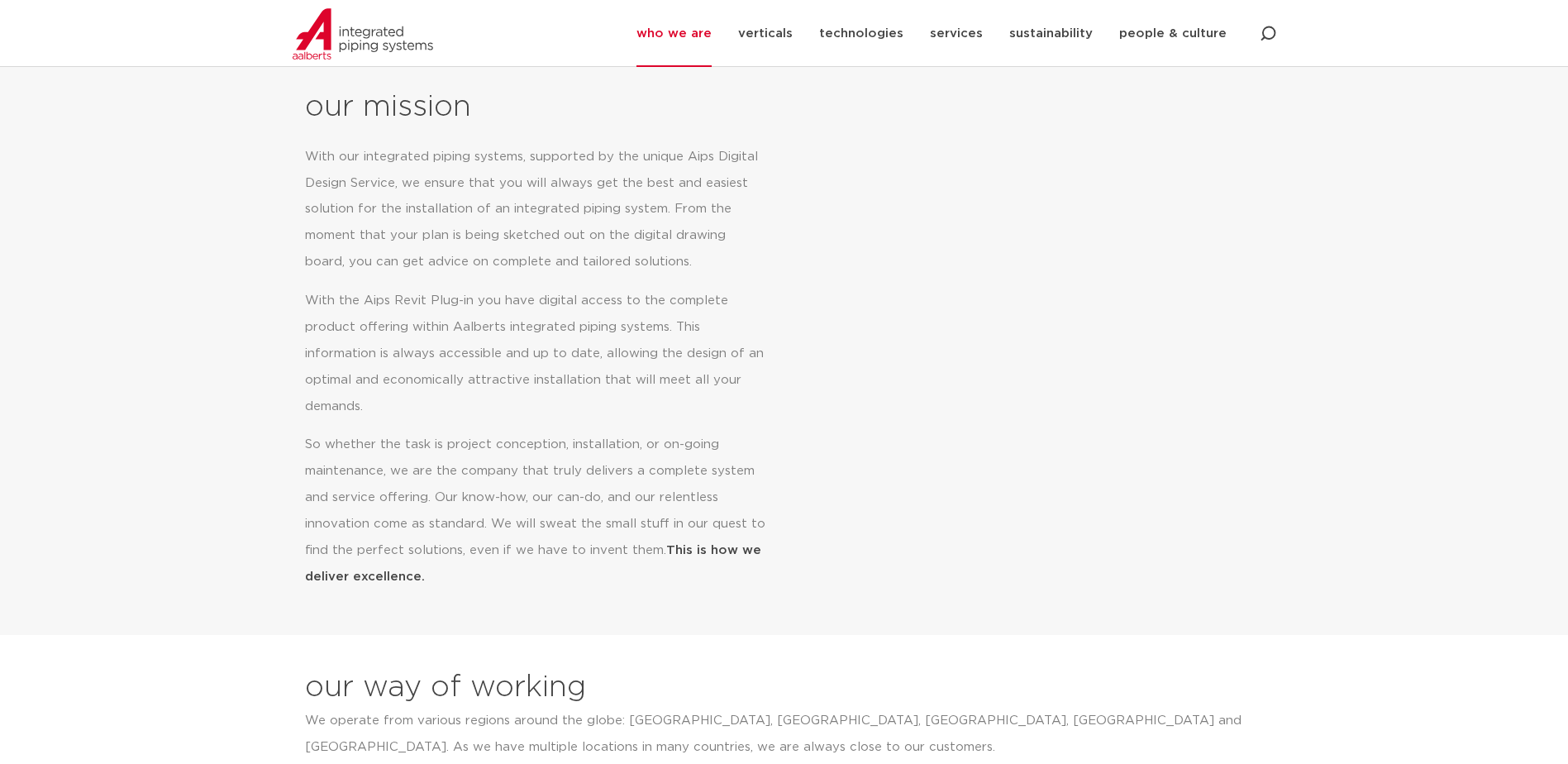
scroll to position [768, 0]
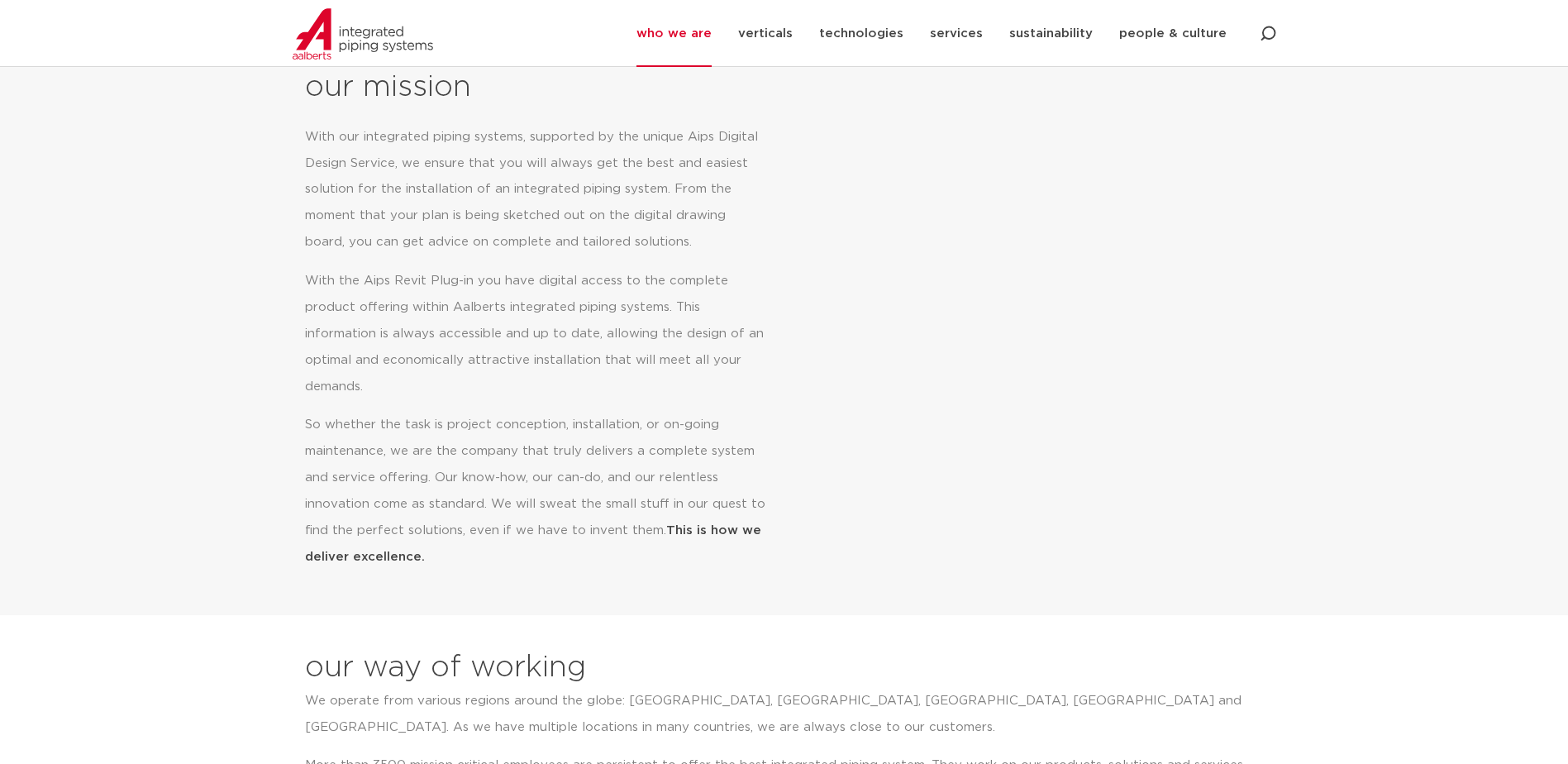
click at [703, 31] on link "who we are" at bounding box center [674, 33] width 75 height 67
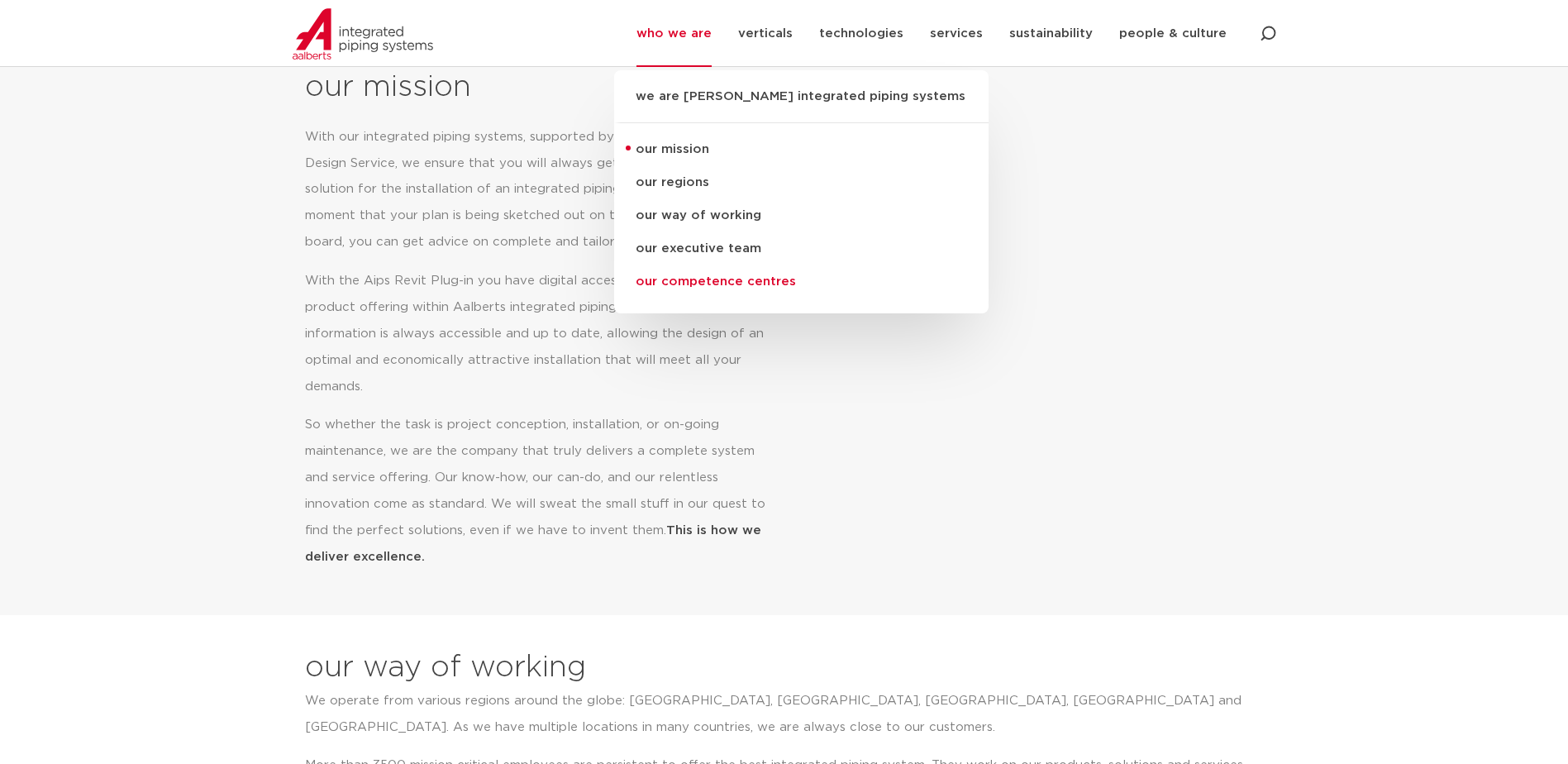
click at [680, 277] on link "our competence centres" at bounding box center [801, 281] width 374 height 33
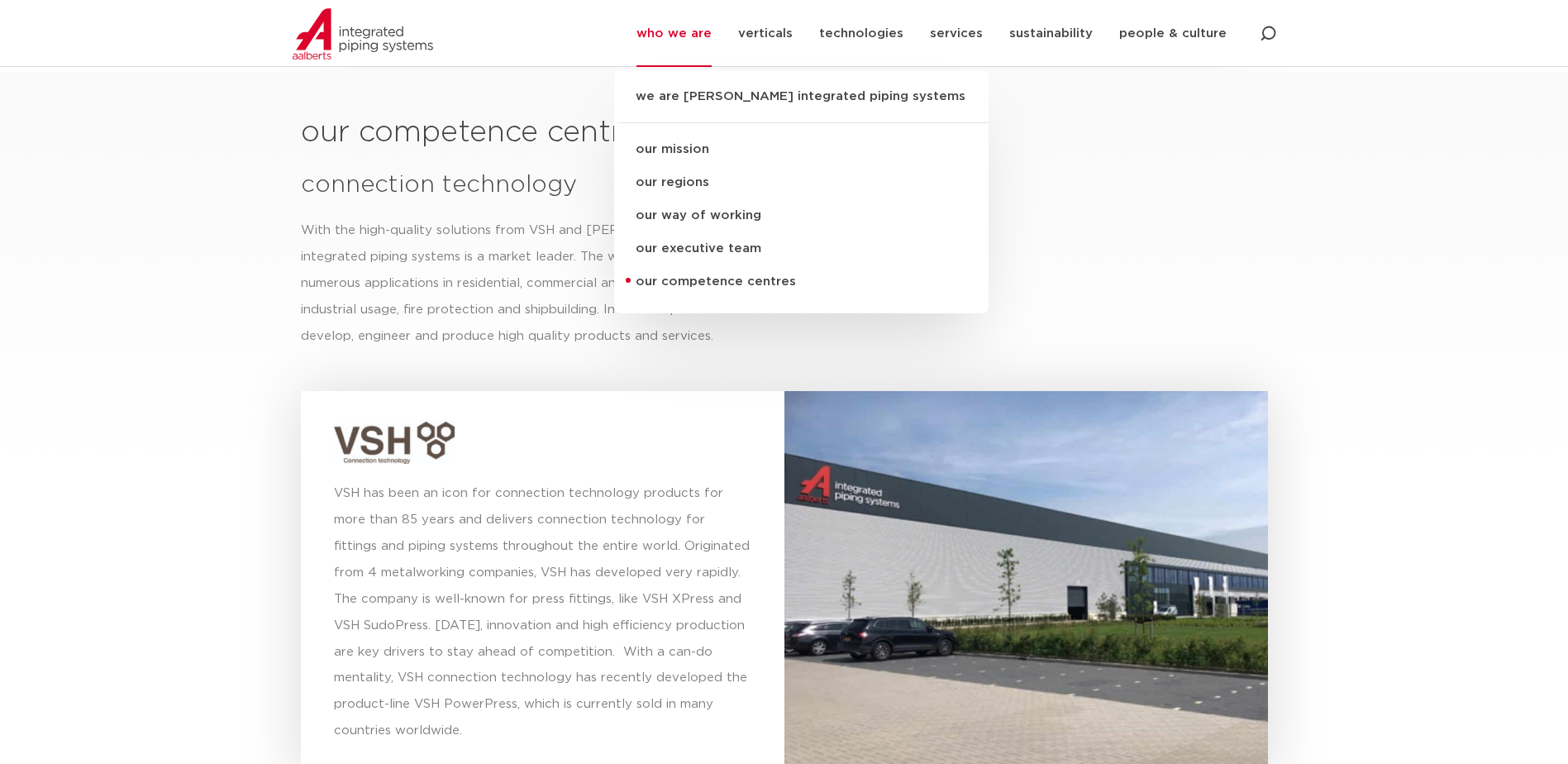
scroll to position [4360, 0]
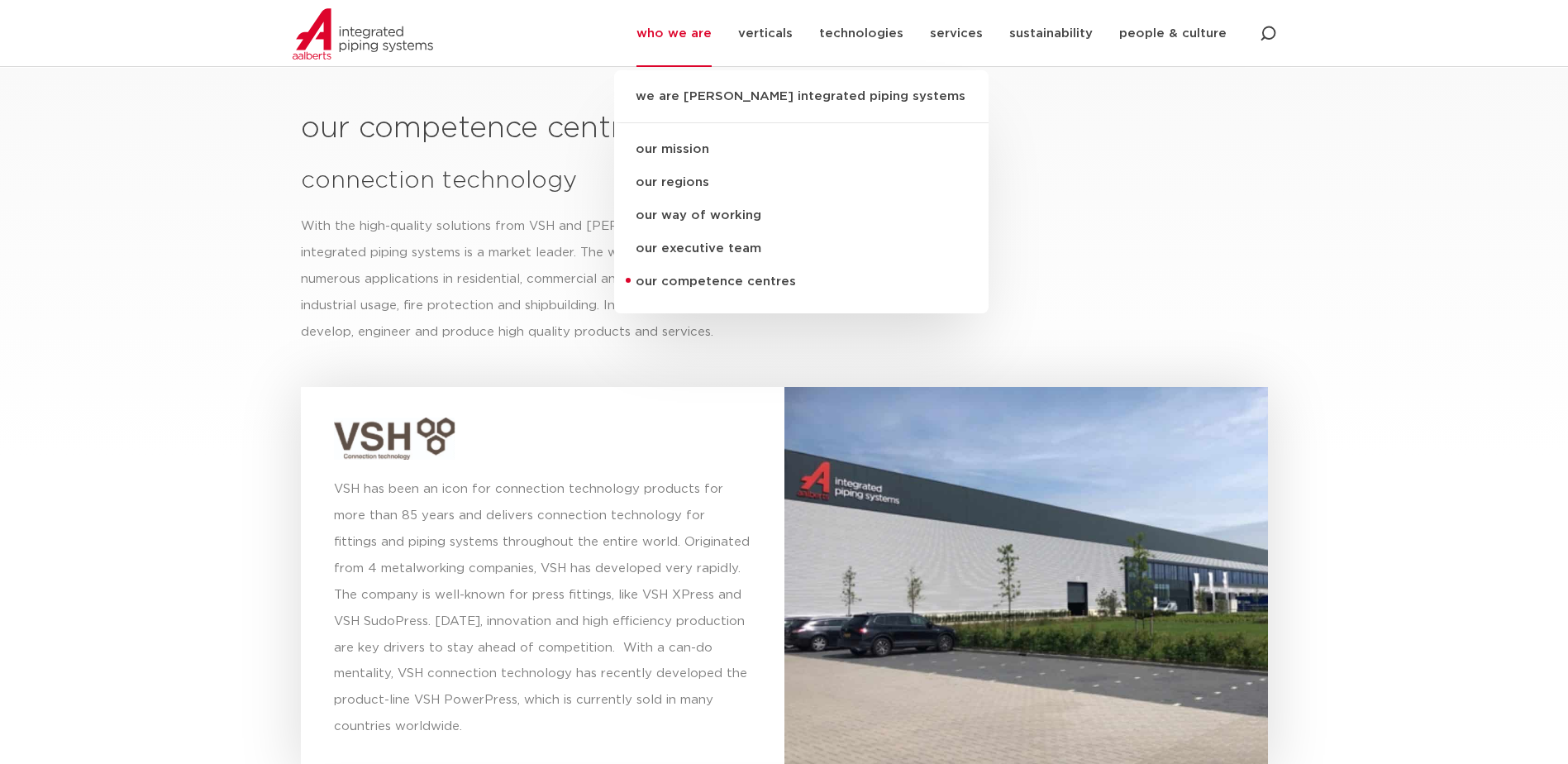
click at [1513, 387] on section "our competence centres connection technology With the high-quality solutions fr…" at bounding box center [784, 664] width 1568 height 1192
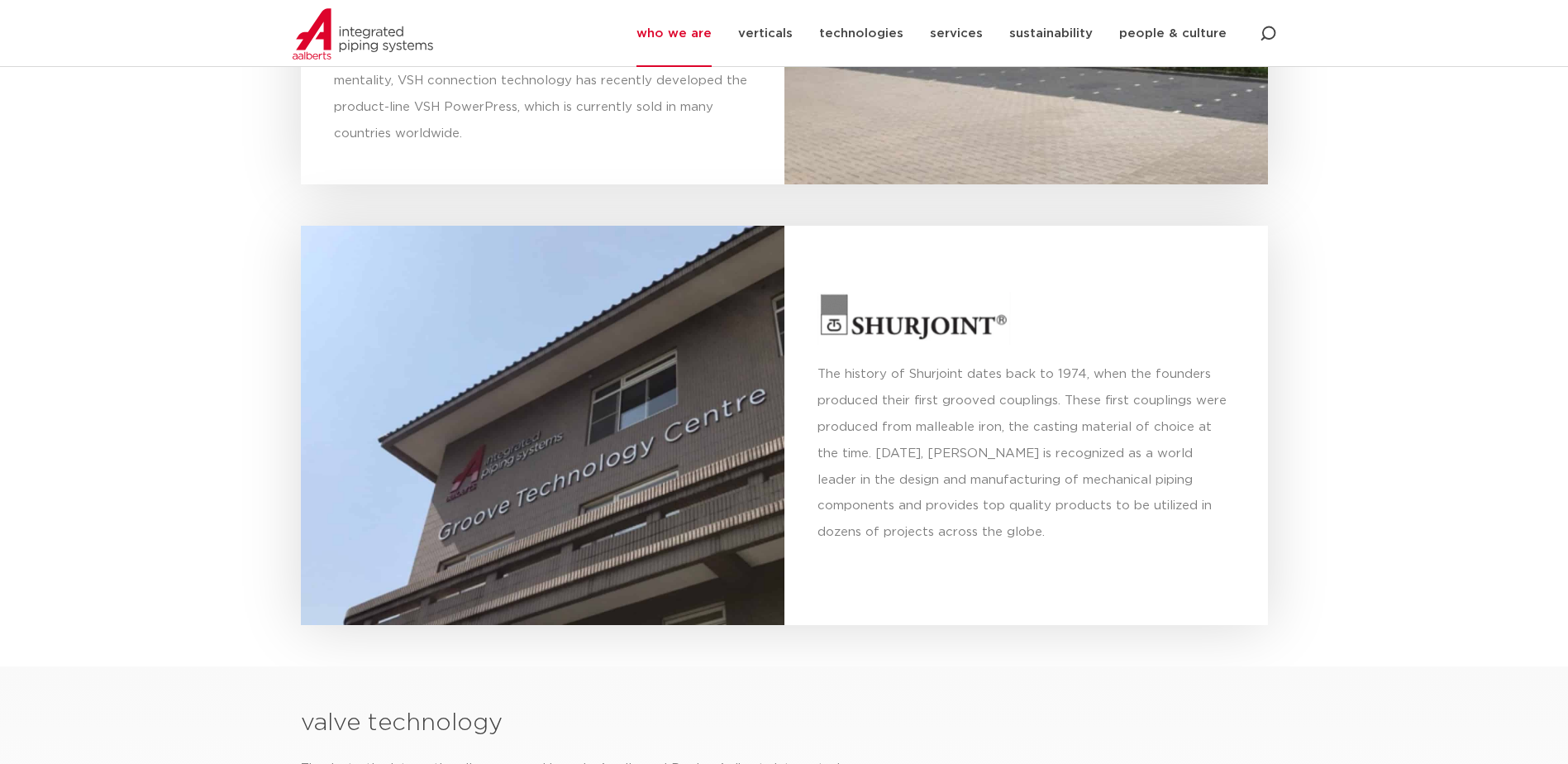
scroll to position [4939, 0]
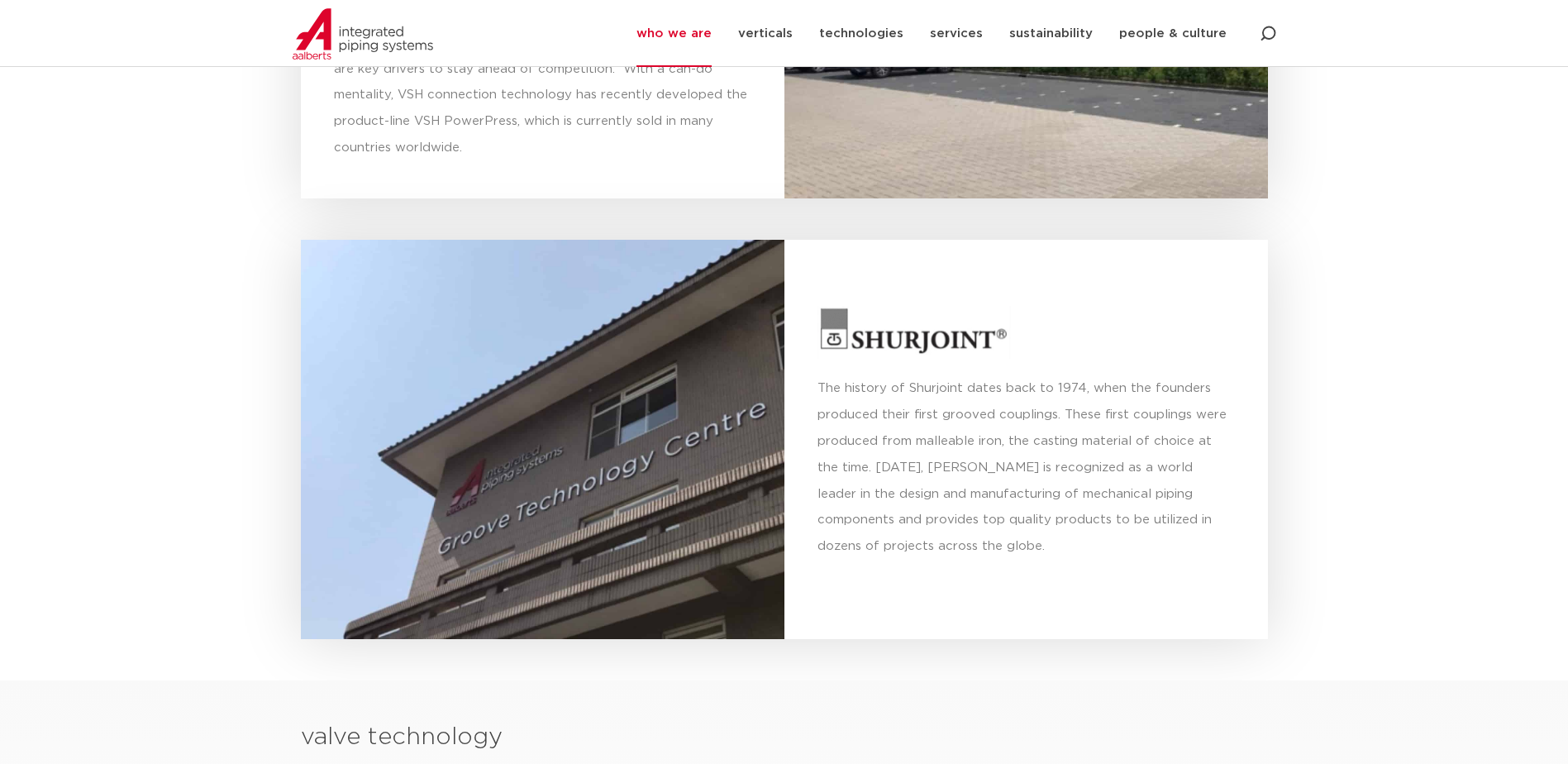
click at [1378, 374] on section "our competence centres connection technology With the high-quality solutions fr…" at bounding box center [784, 84] width 1568 height 1192
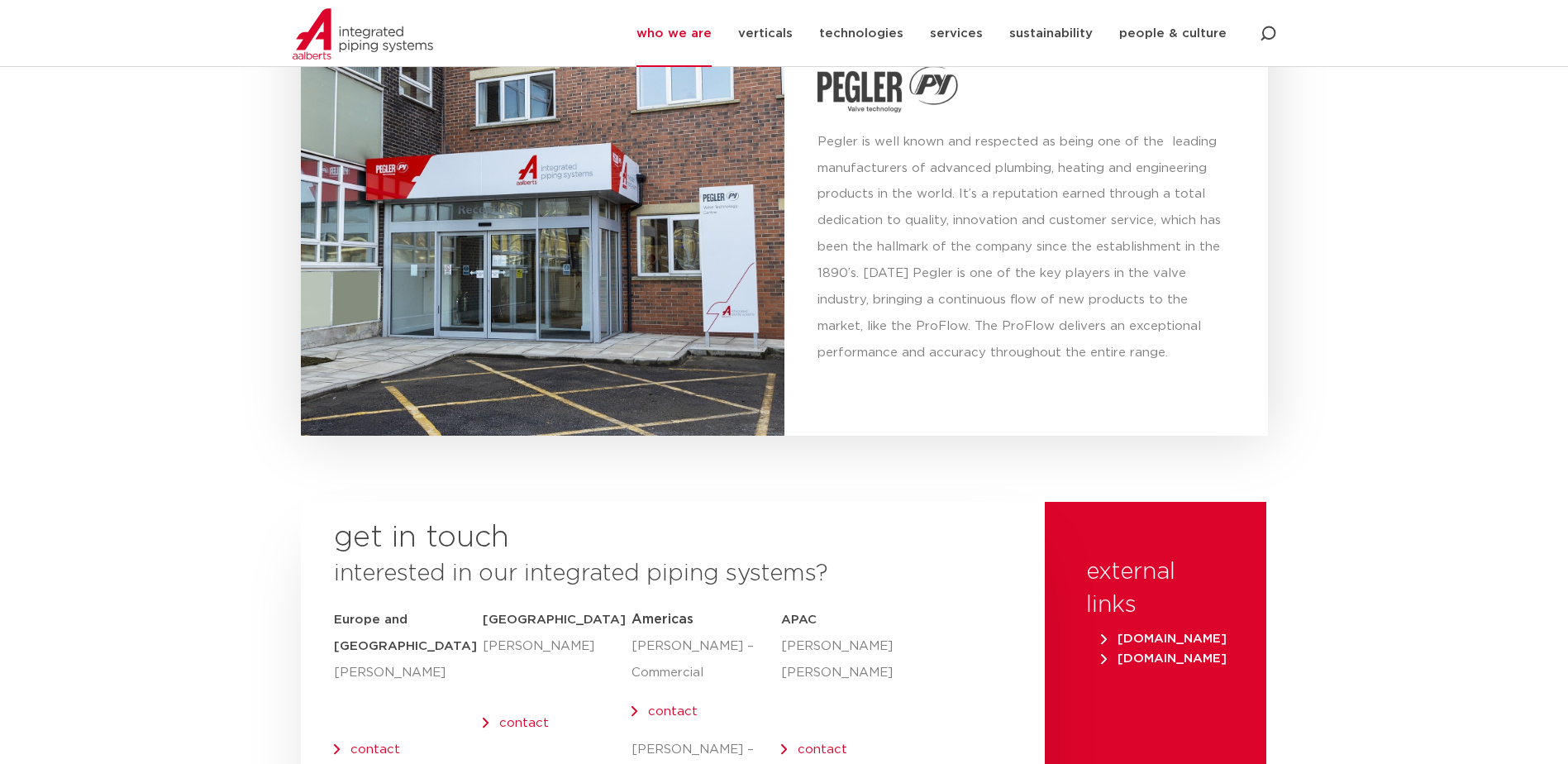
scroll to position [6511, 0]
